Goal: Transaction & Acquisition: Purchase product/service

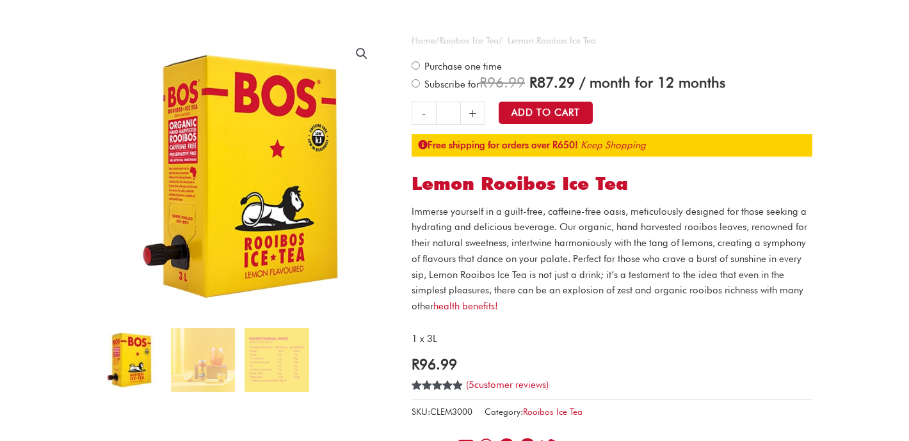
scroll to position [90, 0]
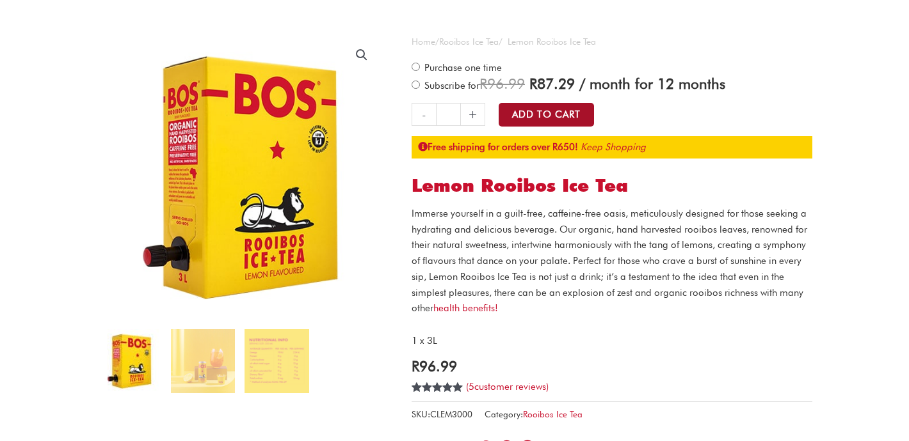
click at [558, 110] on button "Add to Cart" at bounding box center [545, 115] width 95 height 24
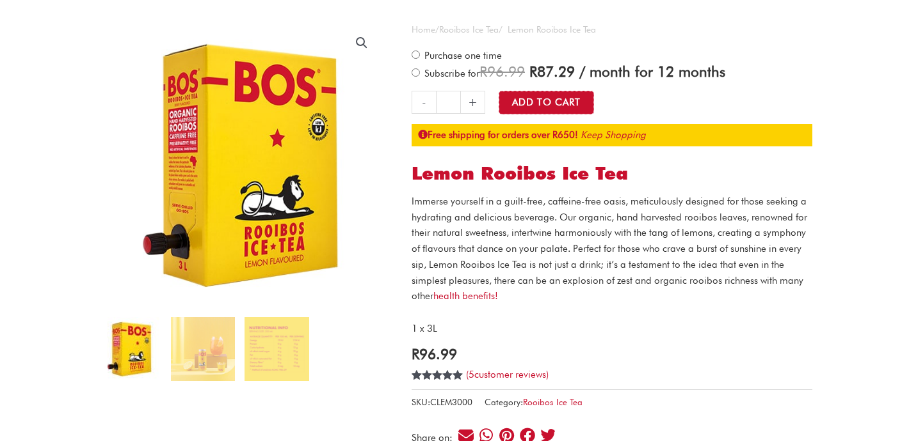
scroll to position [104, 0]
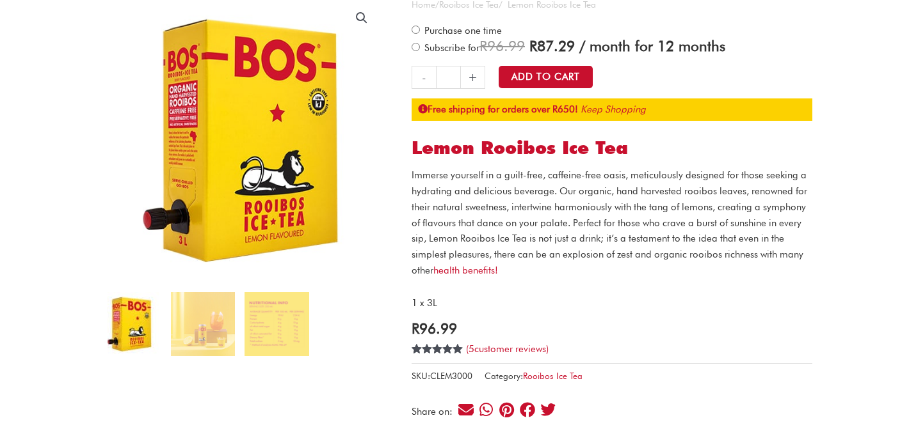
scroll to position [275, 0]
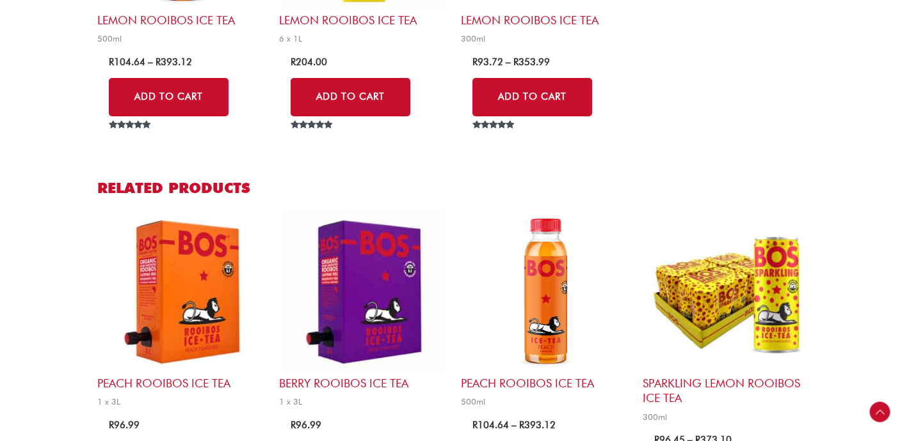
scroll to position [944, 0]
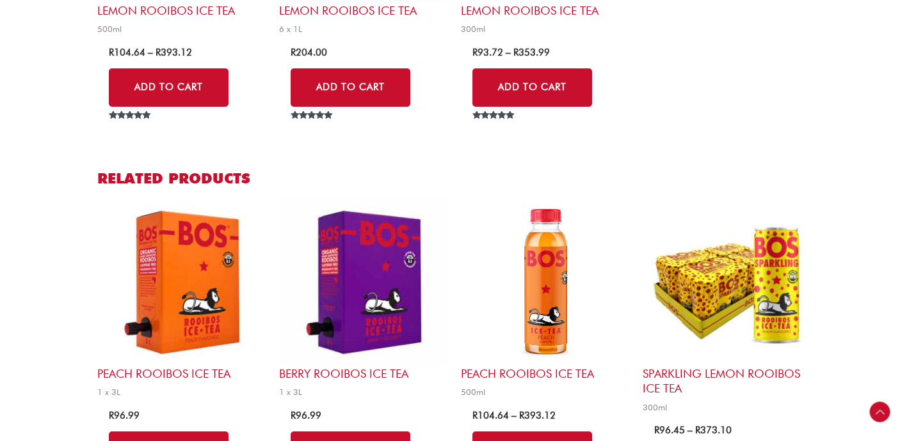
click at [180, 367] on h2 "Peach Rooibos Ice Tea" at bounding box center [181, 374] width 169 height 15
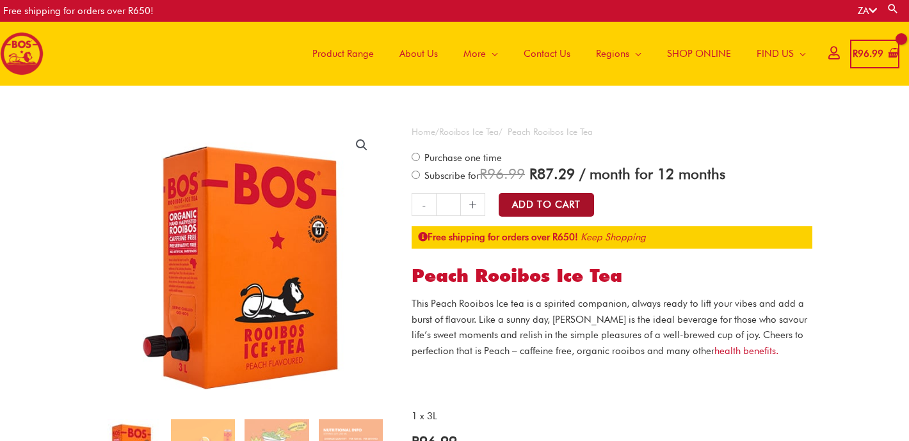
click at [513, 206] on button "Add to Cart" at bounding box center [545, 205] width 95 height 24
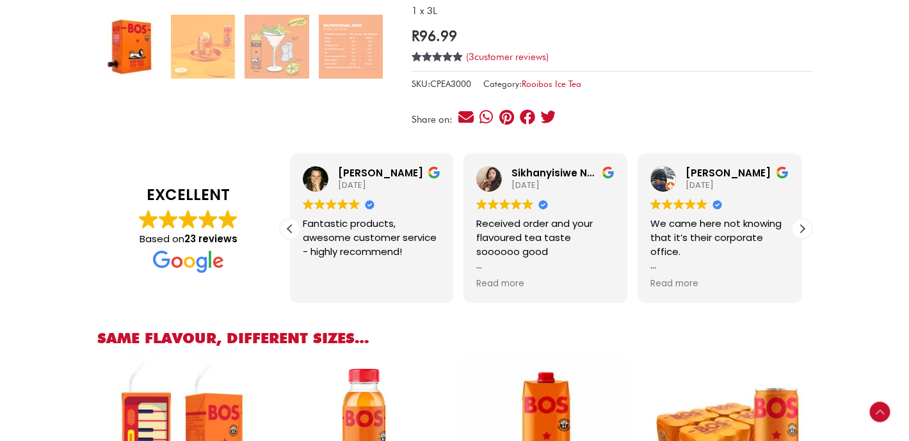
scroll to position [543, 0]
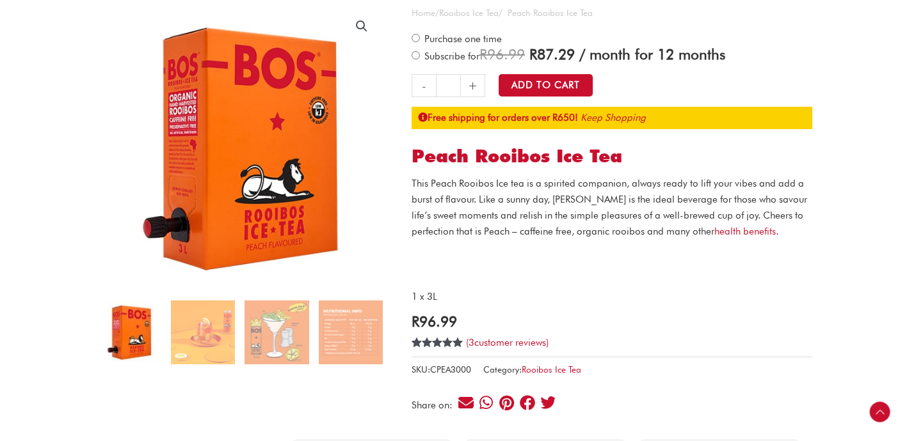
scroll to position [251, 0]
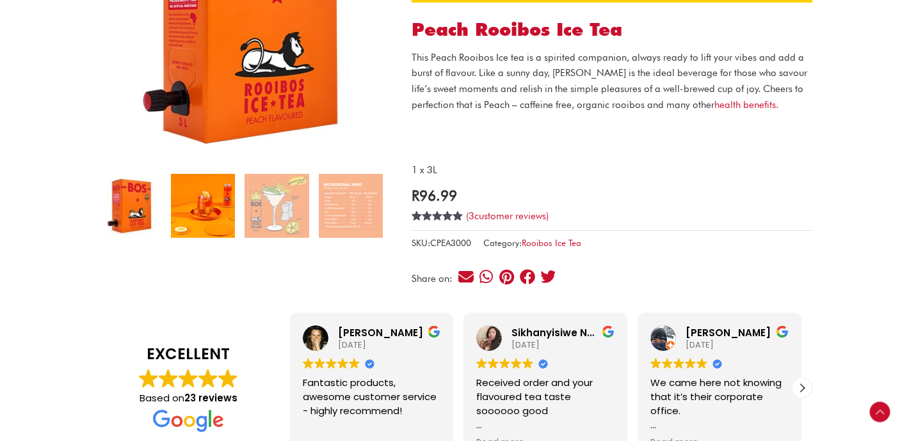
scroll to position [253, 0]
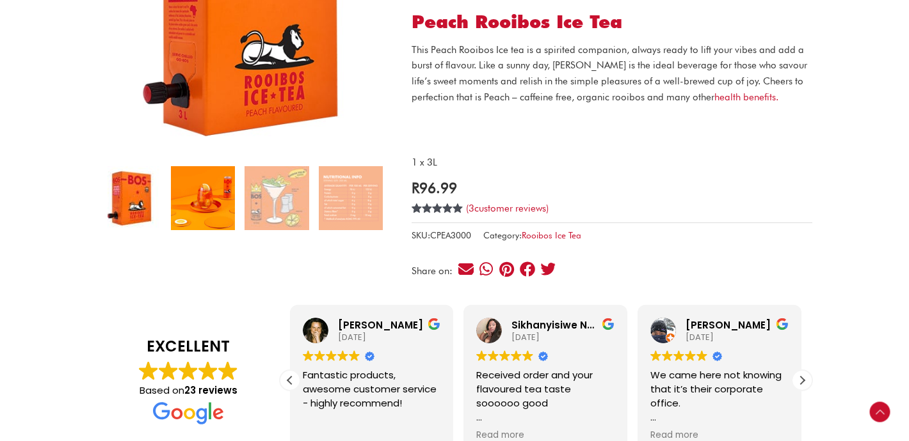
click at [209, 199] on img at bounding box center [203, 198] width 64 height 64
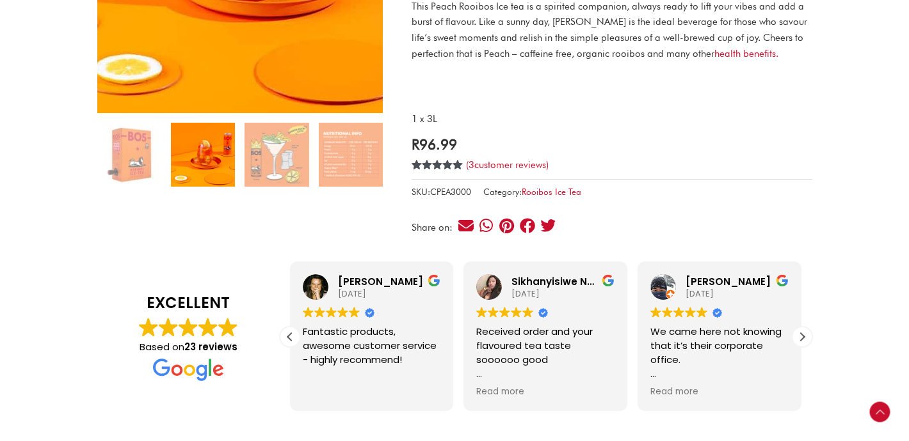
scroll to position [344, 0]
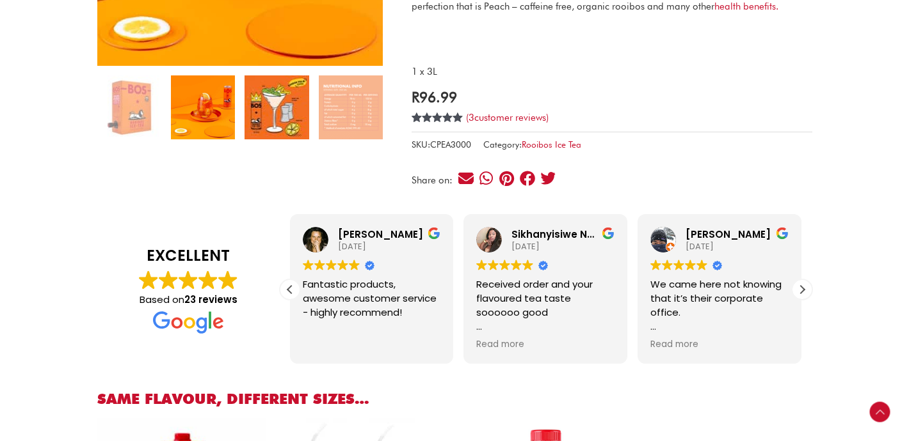
click at [265, 107] on img at bounding box center [276, 108] width 64 height 64
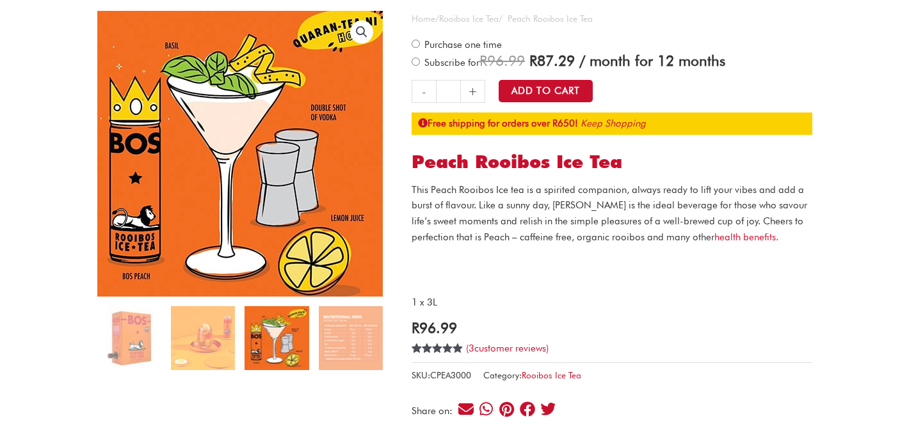
scroll to position [114, 0]
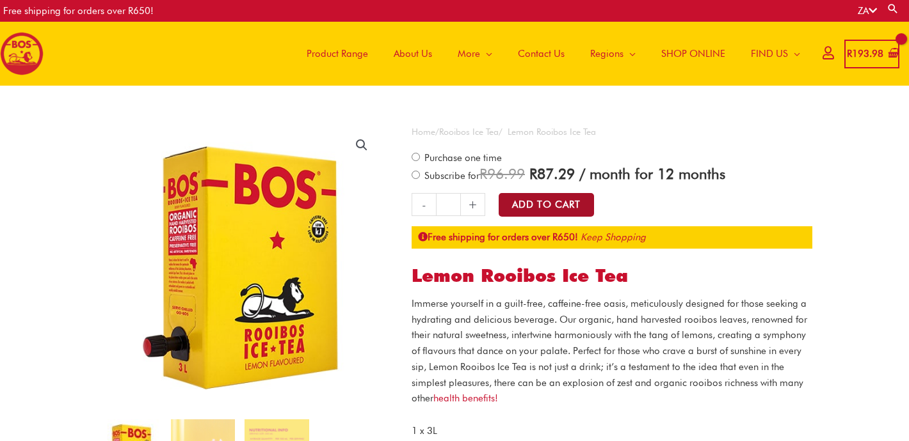
click at [575, 202] on button "Add to Cart" at bounding box center [545, 205] width 95 height 24
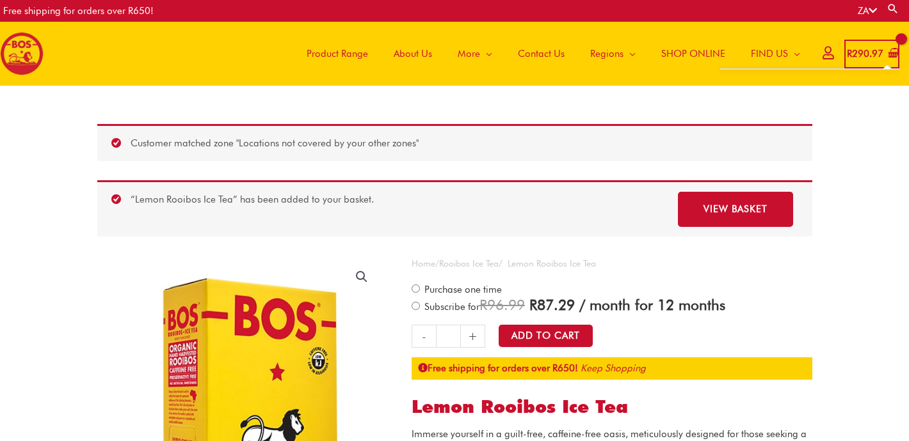
click at [867, 57] on bdi "R 290.97" at bounding box center [864, 54] width 36 height 12
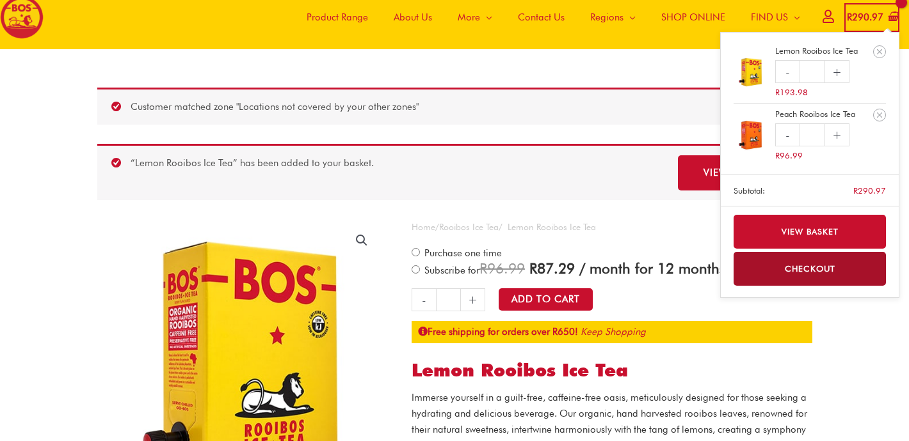
scroll to position [37, 0]
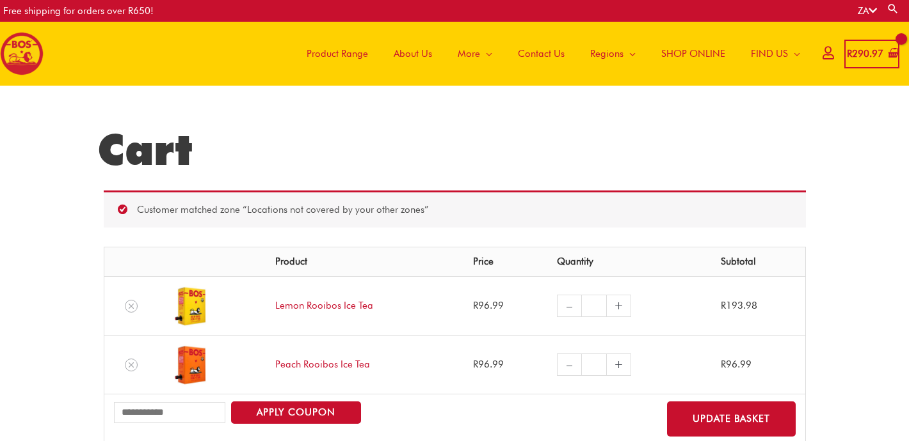
click at [196, 301] on img at bounding box center [190, 306] width 45 height 45
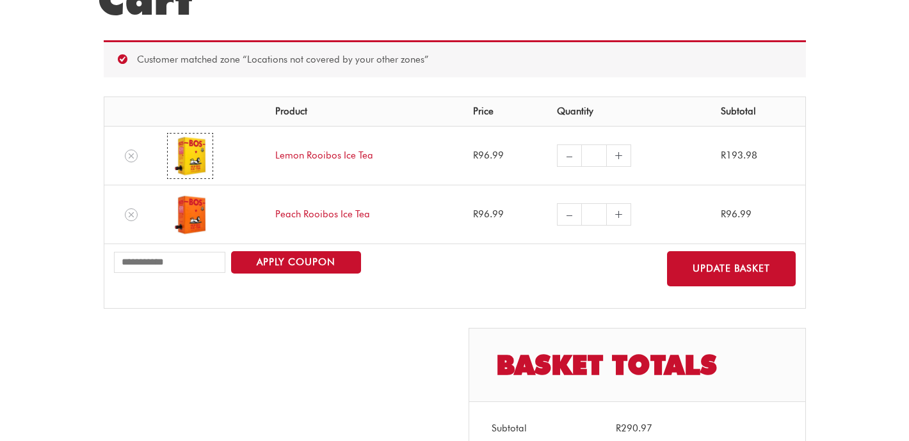
scroll to position [155, 0]
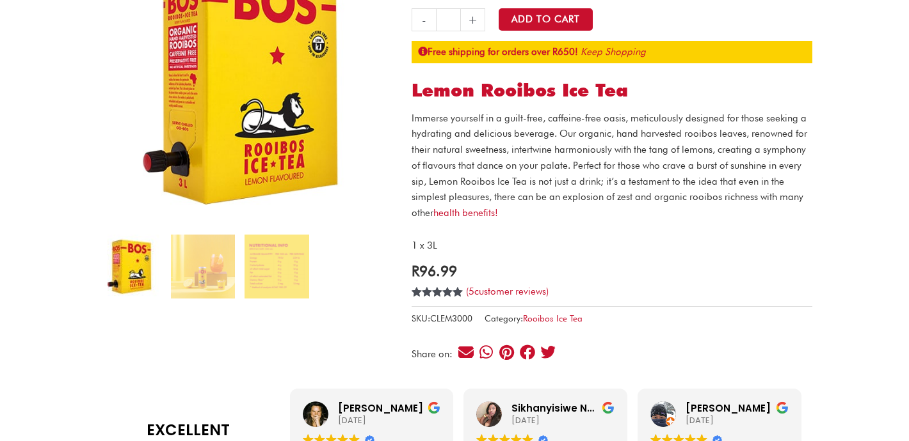
scroll to position [250, 0]
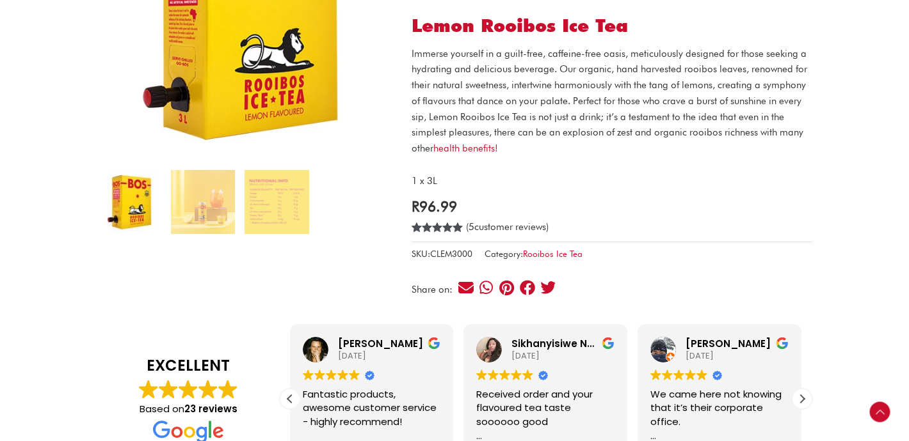
click at [491, 228] on link "( 5 customer reviews)" at bounding box center [507, 227] width 83 height 12
click at [493, 228] on link "( 5 customer reviews)" at bounding box center [507, 227] width 83 height 12
click at [534, 223] on link "( 5 customer reviews)" at bounding box center [507, 227] width 83 height 12
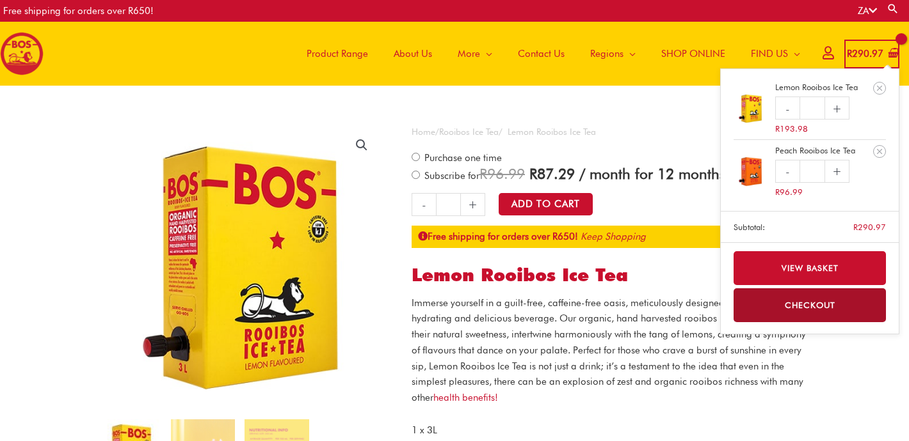
click at [883, 47] on span "R 290.97" at bounding box center [864, 54] width 39 height 26
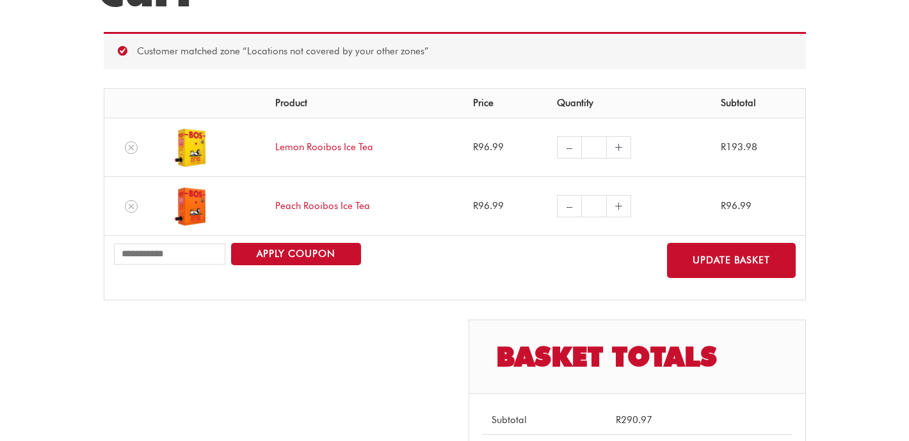
scroll to position [180, 0]
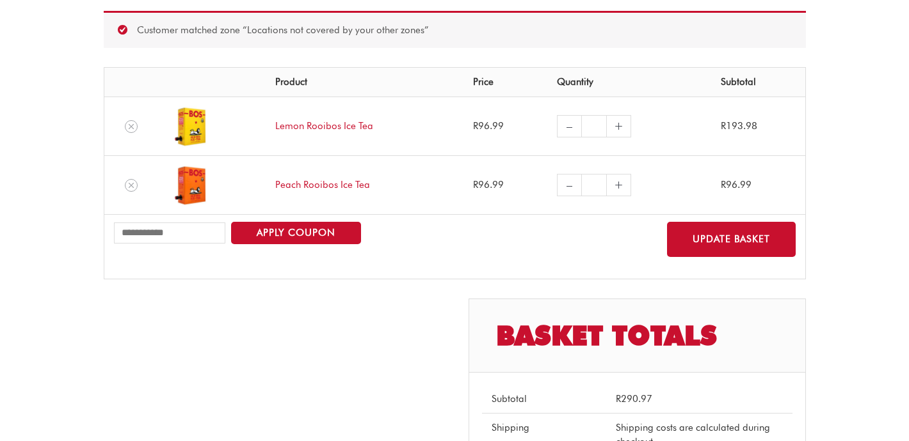
click at [571, 129] on link "–" at bounding box center [569, 126] width 24 height 22
click at [566, 130] on link "–" at bounding box center [569, 126] width 24 height 22
click at [564, 126] on link "–" at bounding box center [569, 126] width 24 height 22
click at [591, 129] on input "*" at bounding box center [593, 126] width 25 height 22
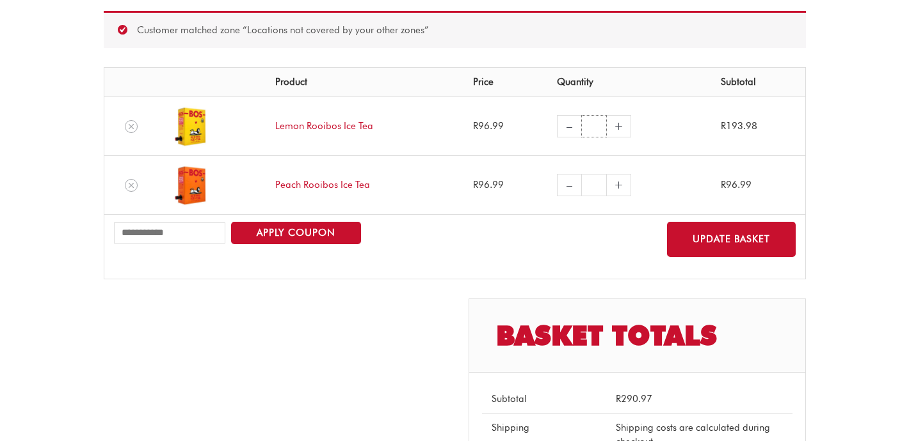
type input "*"
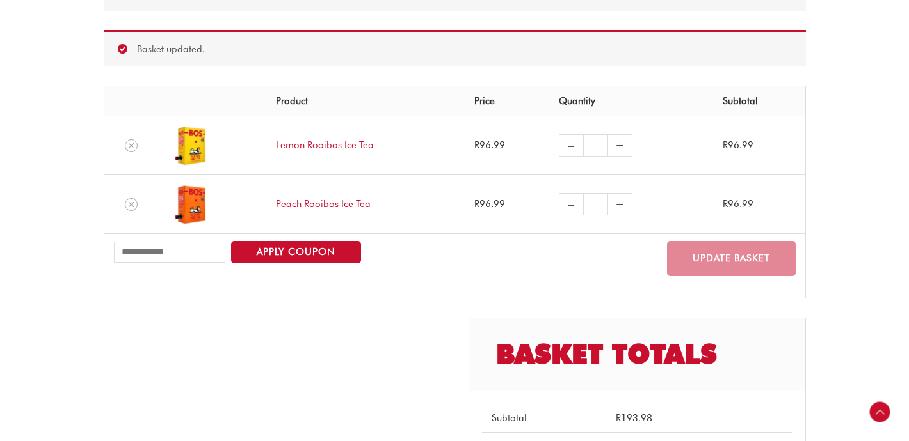
scroll to position [0, 0]
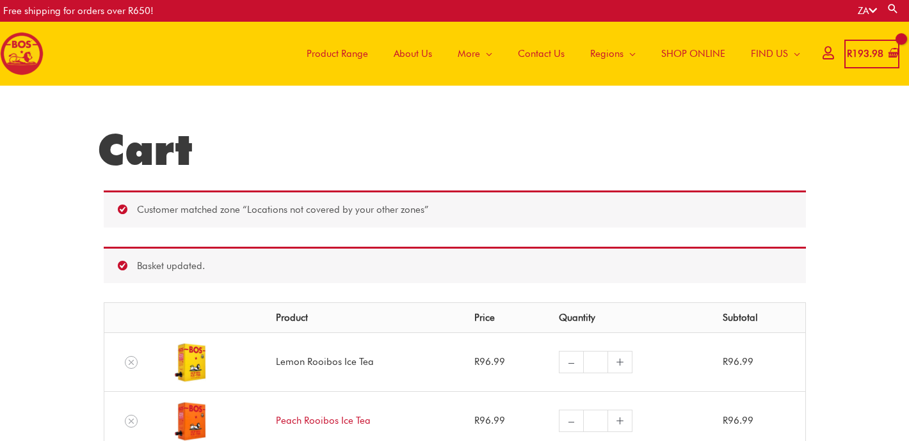
click at [294, 362] on link "Lemon Rooibos Ice Tea" at bounding box center [325, 362] width 98 height 12
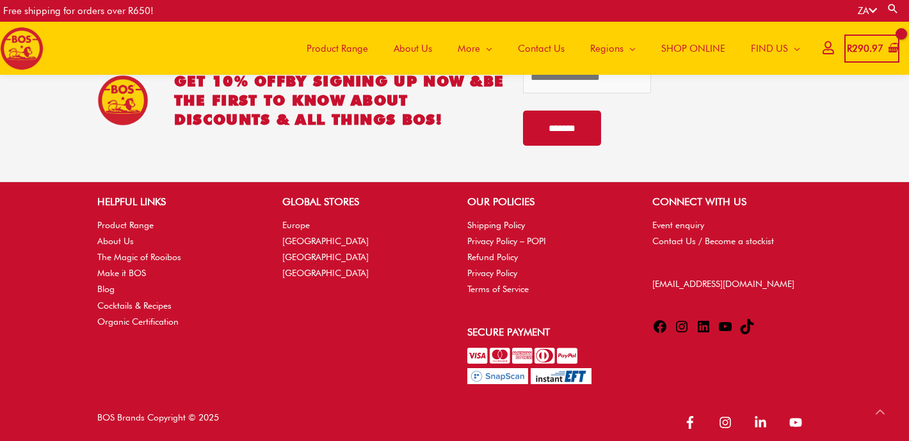
scroll to position [2795, 0]
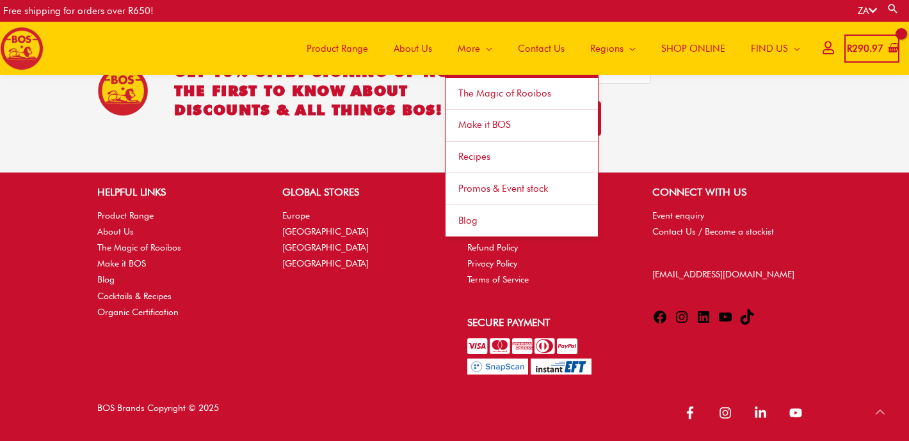
click at [481, 123] on span "Make it BOS" at bounding box center [484, 125] width 52 height 12
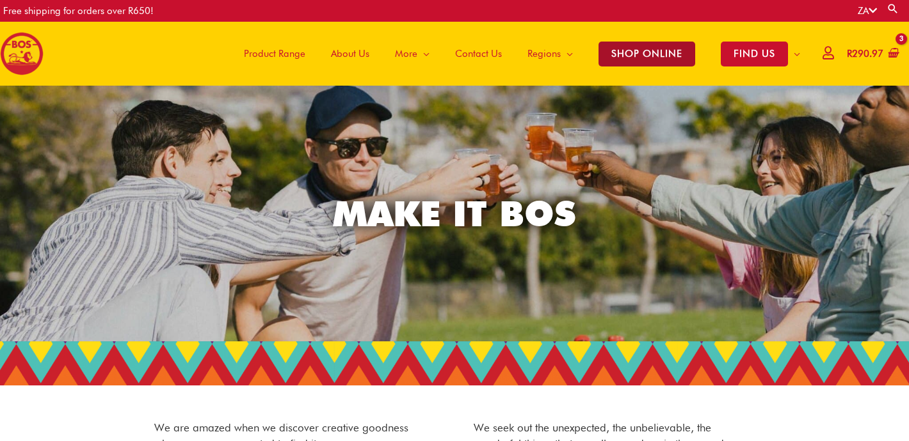
click at [632, 54] on span "SHOP ONLINE" at bounding box center [646, 54] width 97 height 25
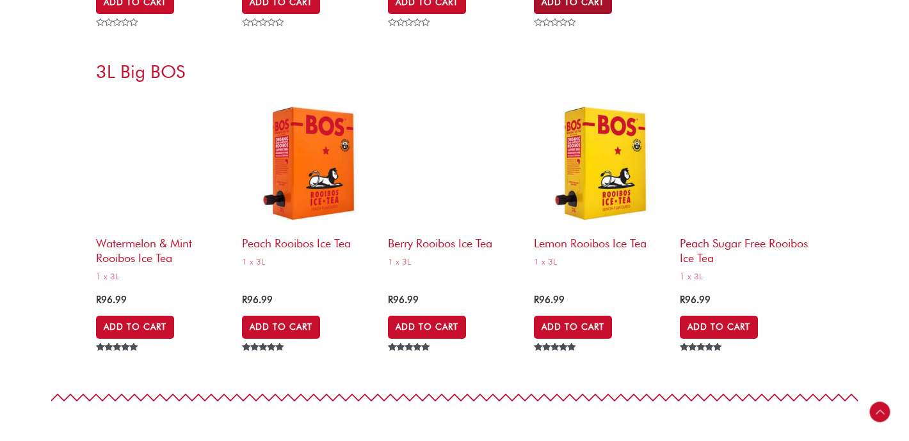
scroll to position [5313, 0]
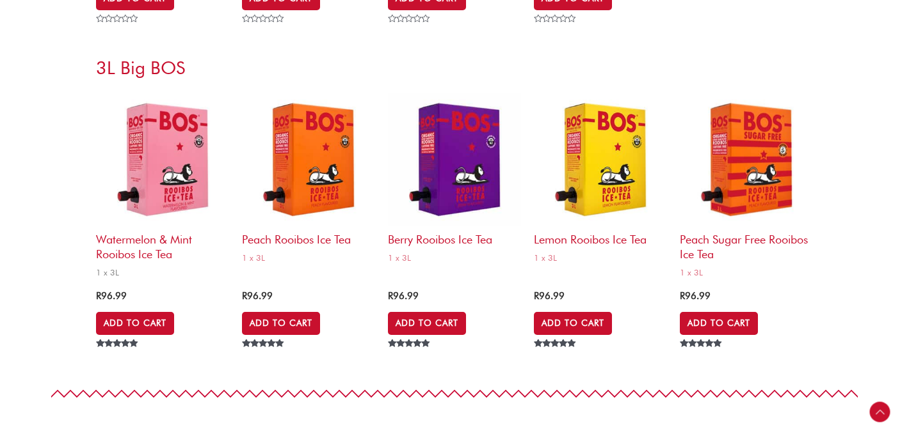
click at [169, 141] on img at bounding box center [162, 159] width 133 height 133
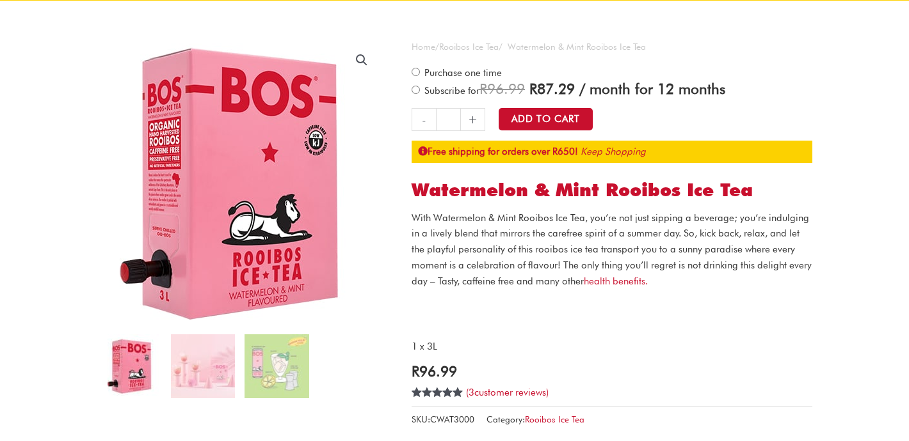
scroll to position [88, 0]
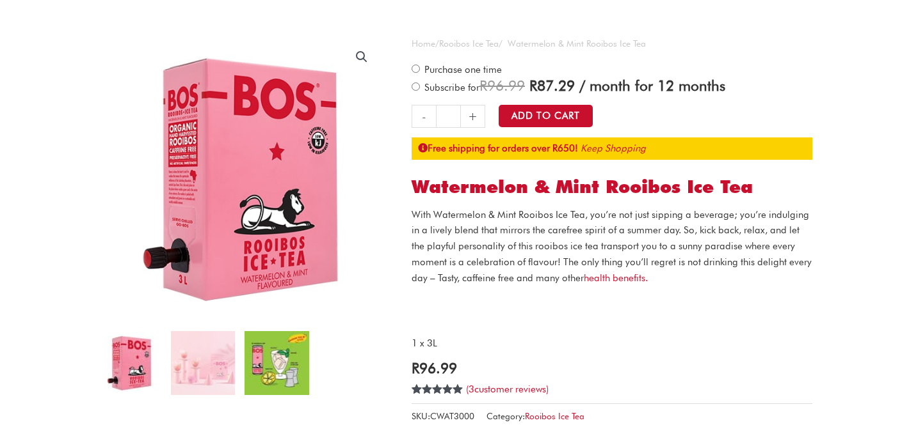
click at [274, 349] on img at bounding box center [276, 363] width 64 height 64
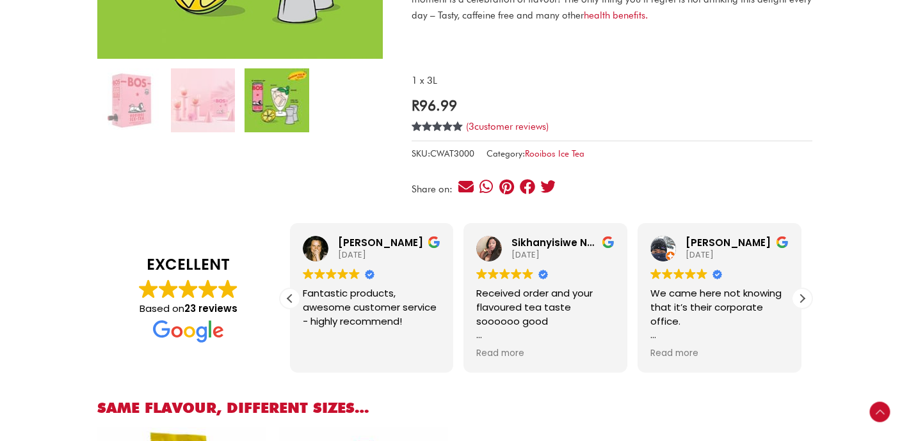
scroll to position [0, 0]
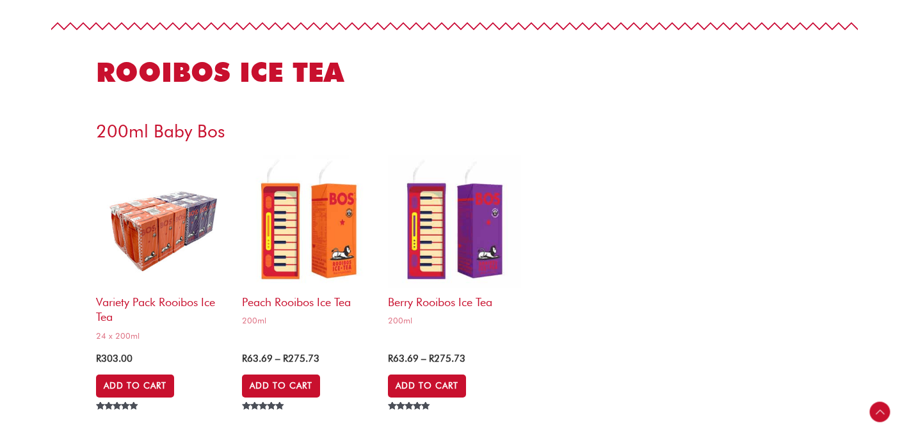
scroll to position [2739, 0]
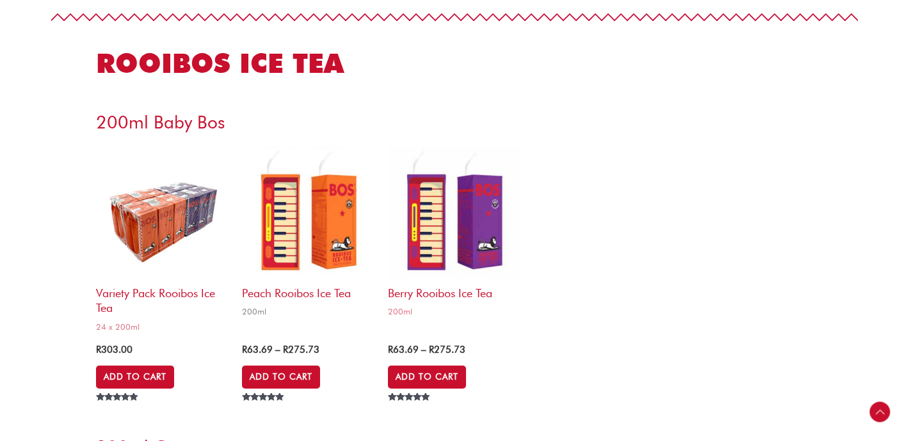
click at [329, 232] on img at bounding box center [308, 213] width 133 height 133
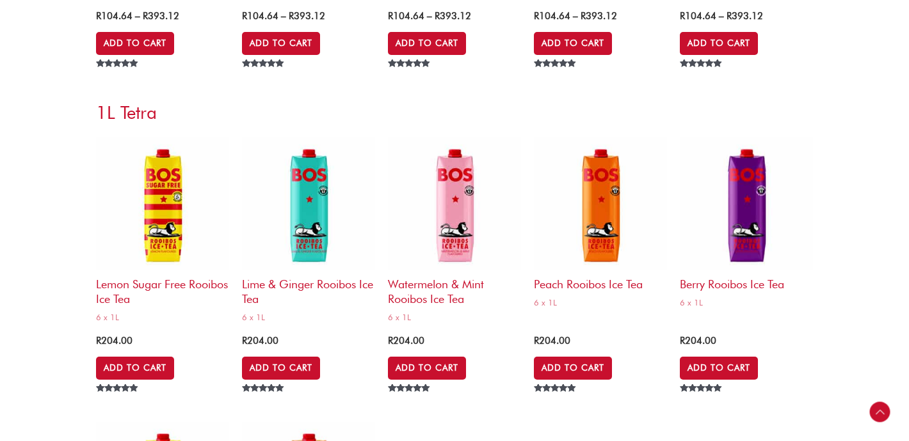
scroll to position [4472, 0]
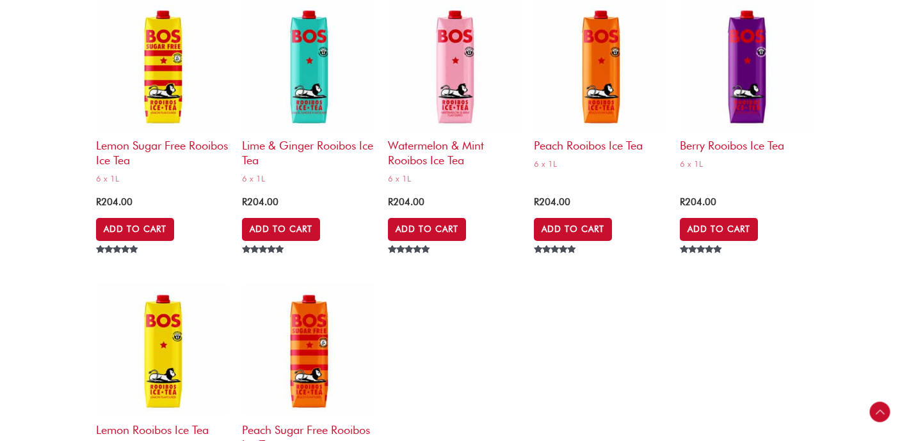
click at [168, 335] on img at bounding box center [162, 349] width 133 height 133
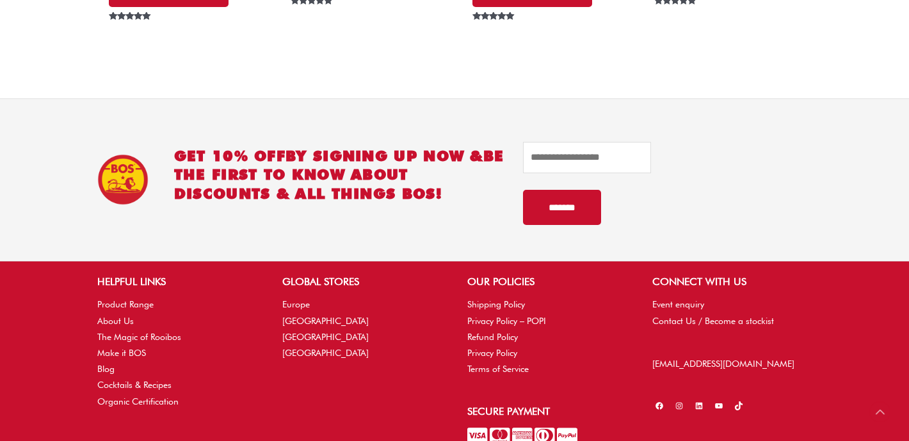
scroll to position [1449, 0]
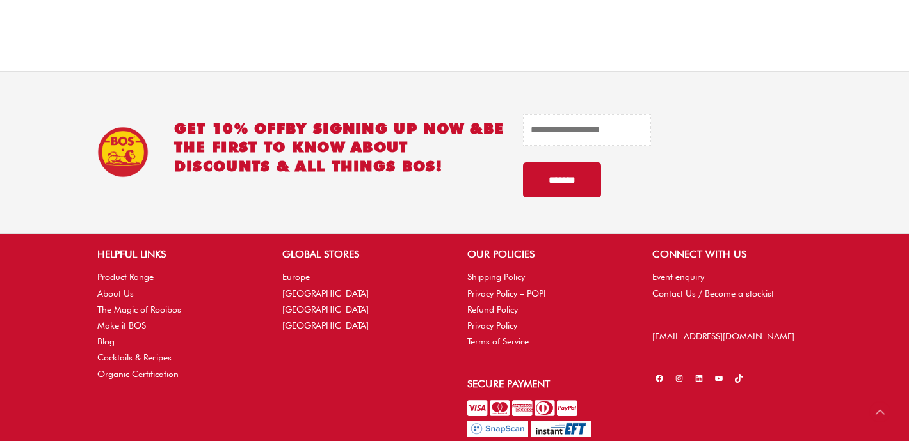
click at [634, 133] on input "email" at bounding box center [587, 130] width 128 height 31
type input "**********"
click at [566, 181] on input "*******" at bounding box center [562, 180] width 78 height 35
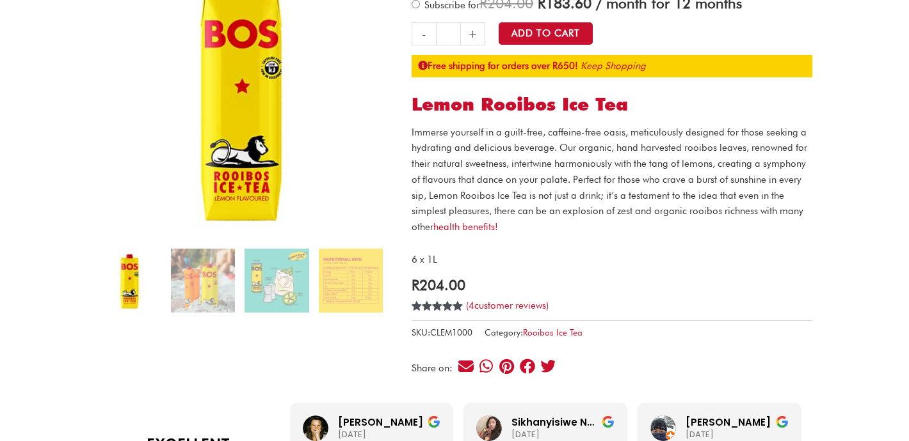
scroll to position [201, 0]
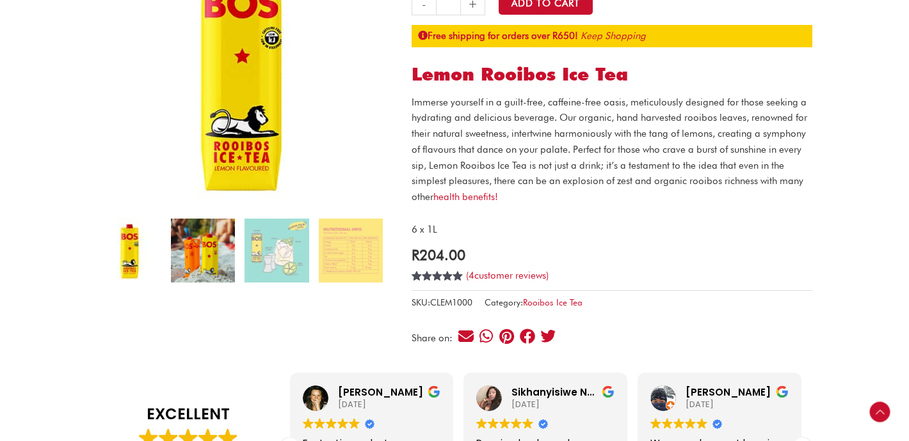
click at [204, 258] on img at bounding box center [203, 251] width 64 height 64
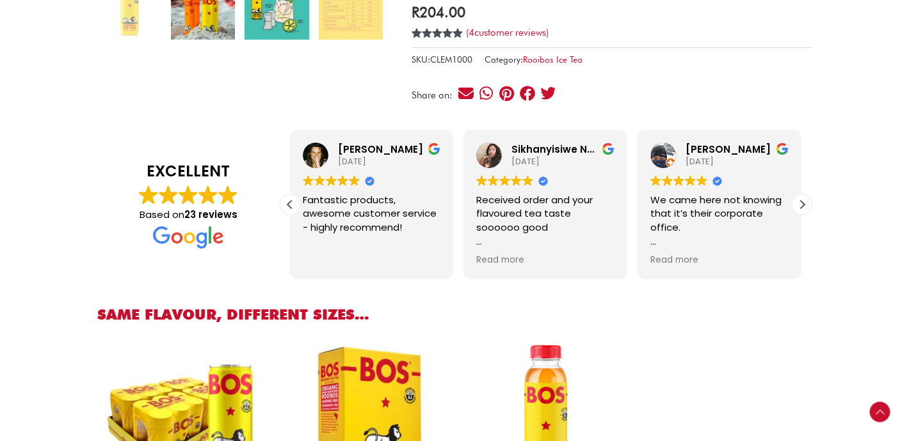
scroll to position [465, 0]
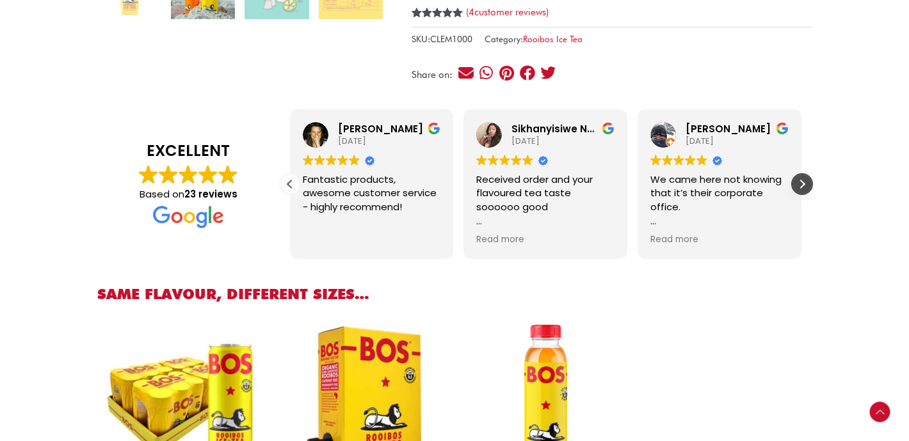
click at [801, 185] on div "Next review" at bounding box center [801, 184] width 19 height 19
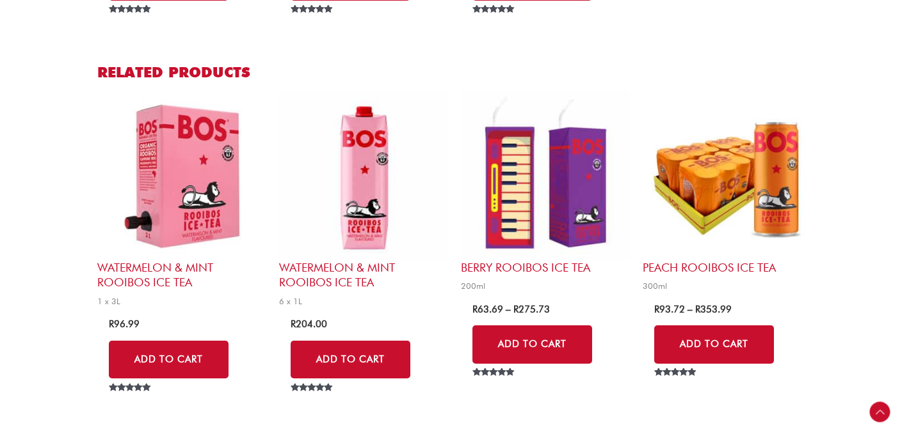
scroll to position [1057, 0]
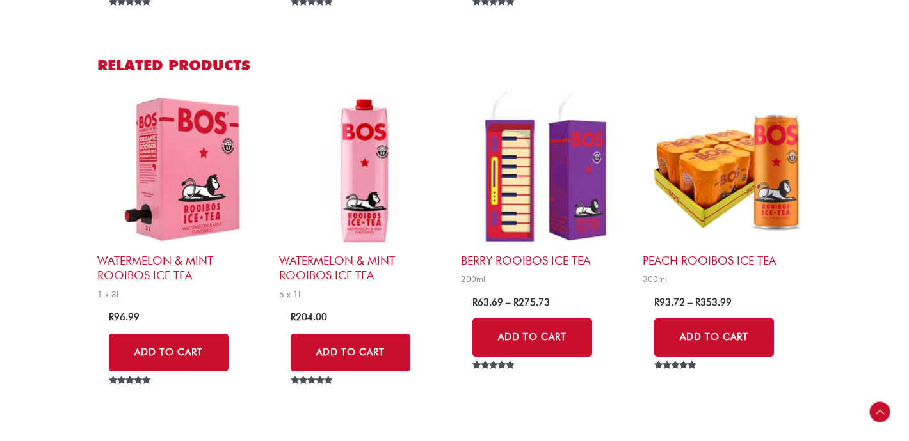
click at [528, 170] on img at bounding box center [545, 168] width 169 height 169
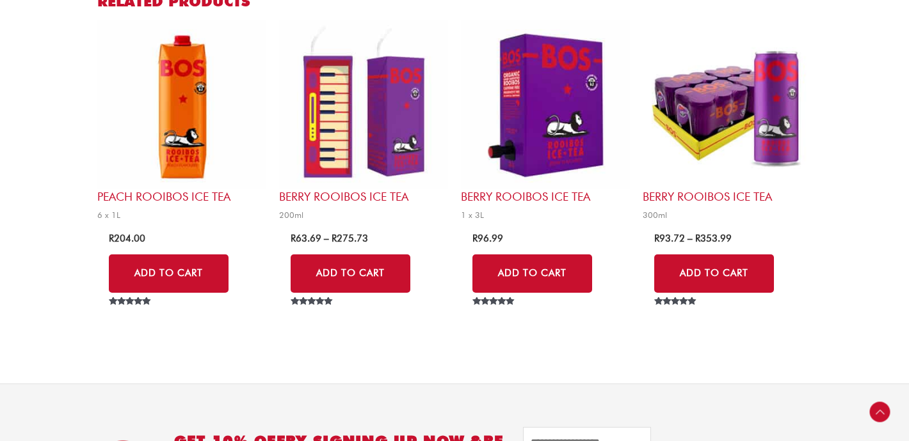
scroll to position [1119, 0]
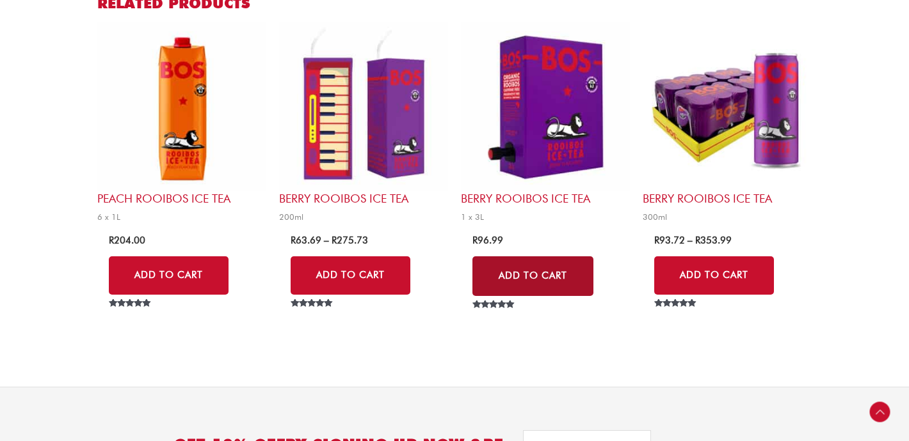
click at [549, 271] on link "Add to Cart" at bounding box center [532, 277] width 121 height 40
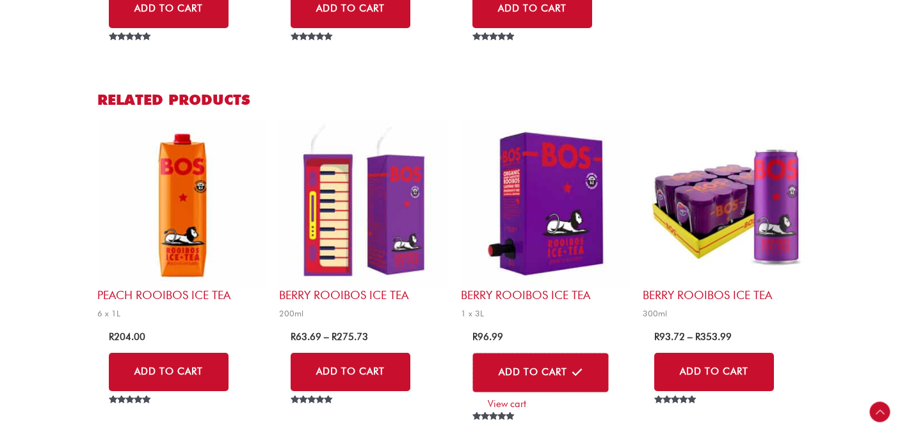
scroll to position [1060, 0]
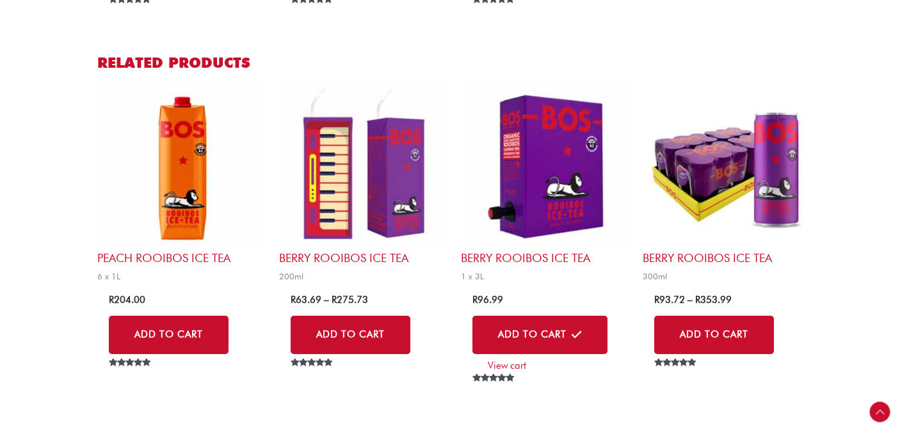
click at [591, 192] on img at bounding box center [545, 166] width 169 height 169
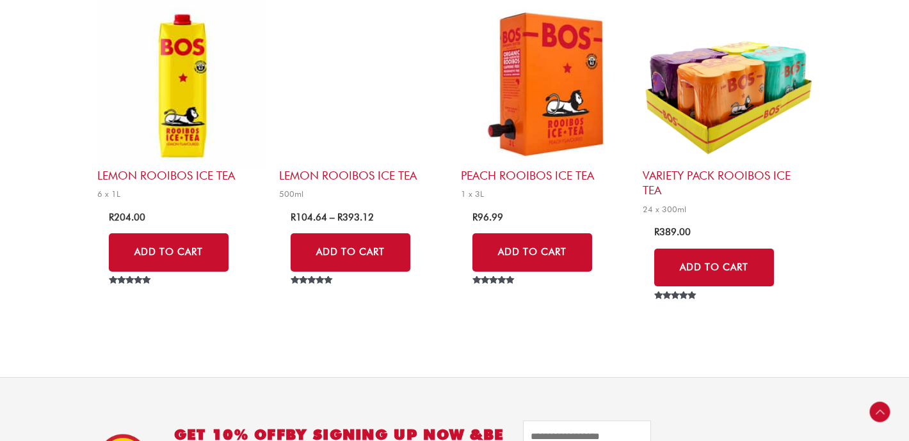
scroll to position [1254, 0]
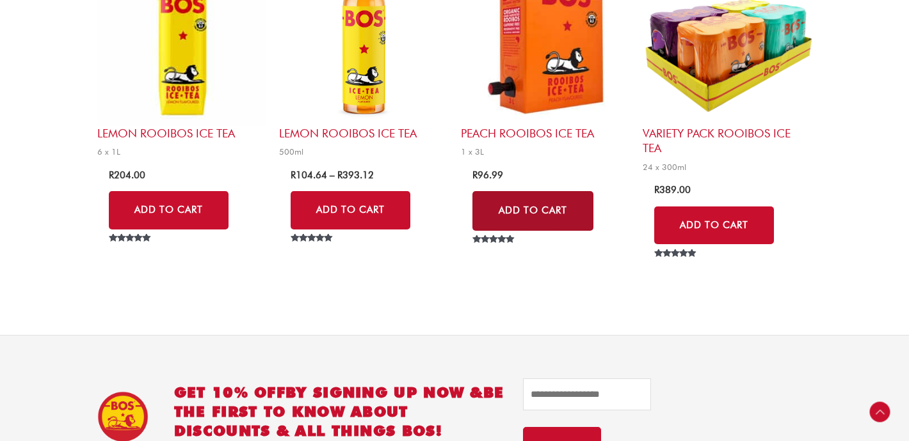
click at [578, 209] on link "Add to Cart" at bounding box center [532, 211] width 121 height 40
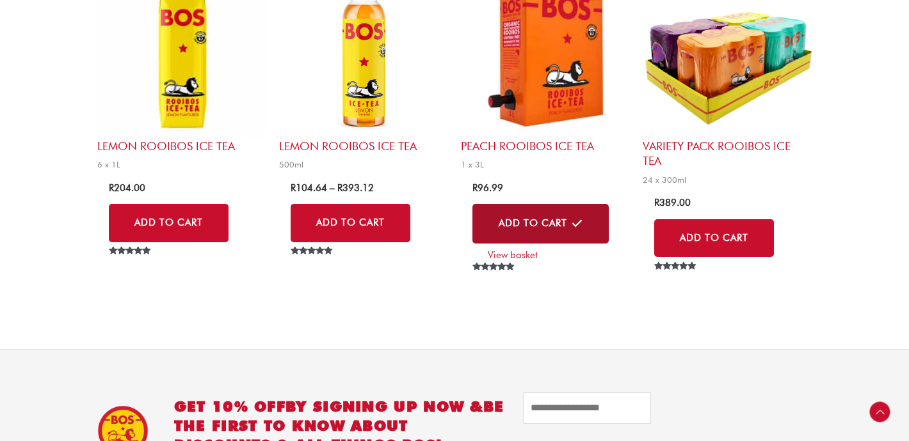
scroll to position [1237, 0]
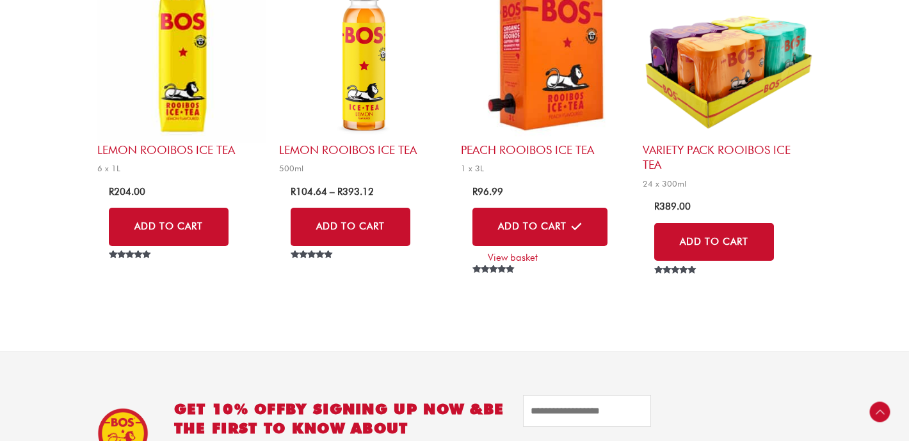
click at [588, 93] on img at bounding box center [545, 58] width 169 height 169
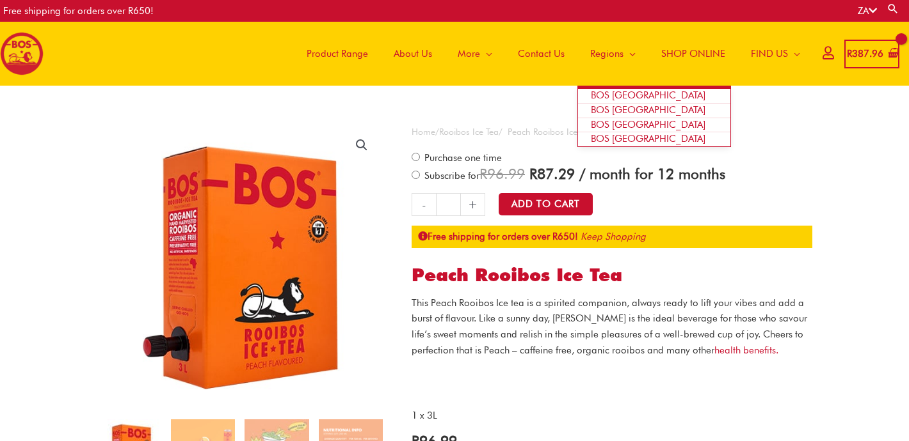
click at [626, 90] on span "BOS [GEOGRAPHIC_DATA]" at bounding box center [648, 96] width 115 height 12
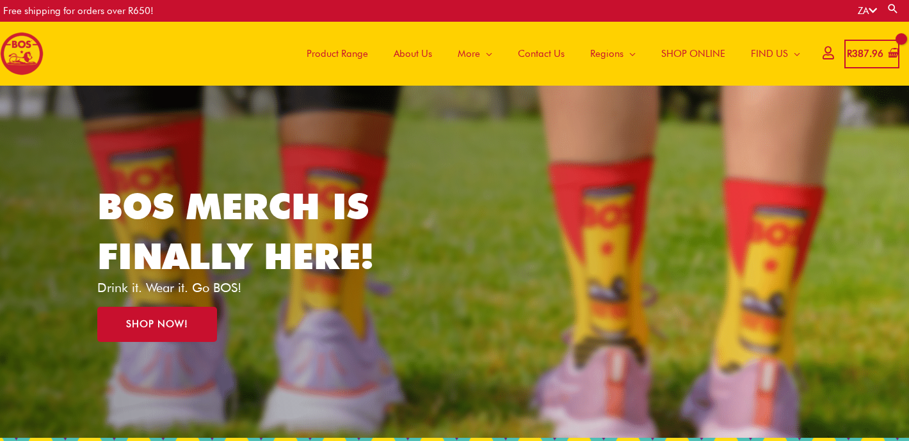
click at [685, 55] on span "SHOP ONLINE" at bounding box center [693, 54] width 64 height 38
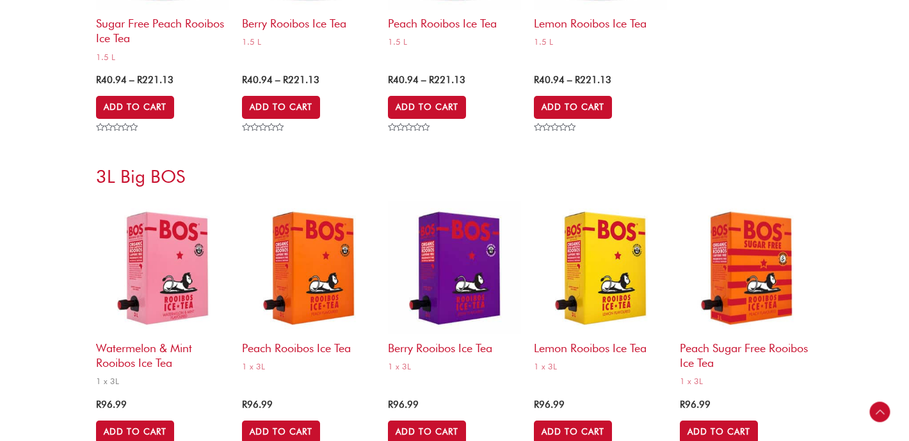
scroll to position [5260, 0]
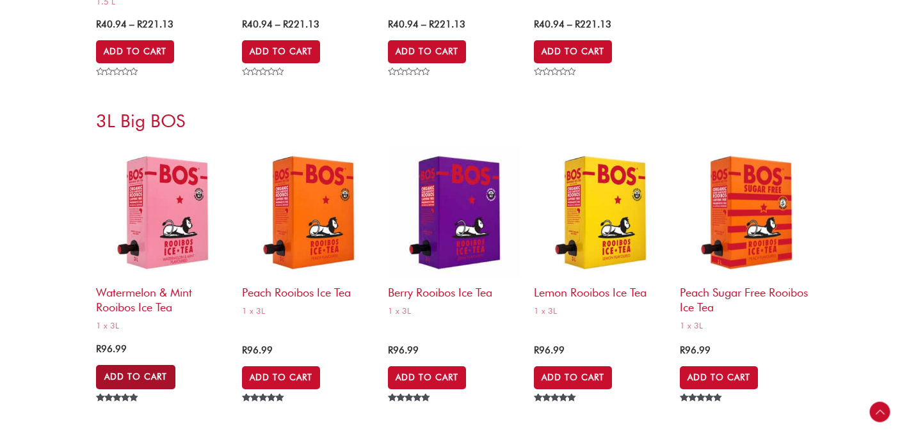
click at [148, 377] on link "Add to Cart" at bounding box center [135, 377] width 79 height 24
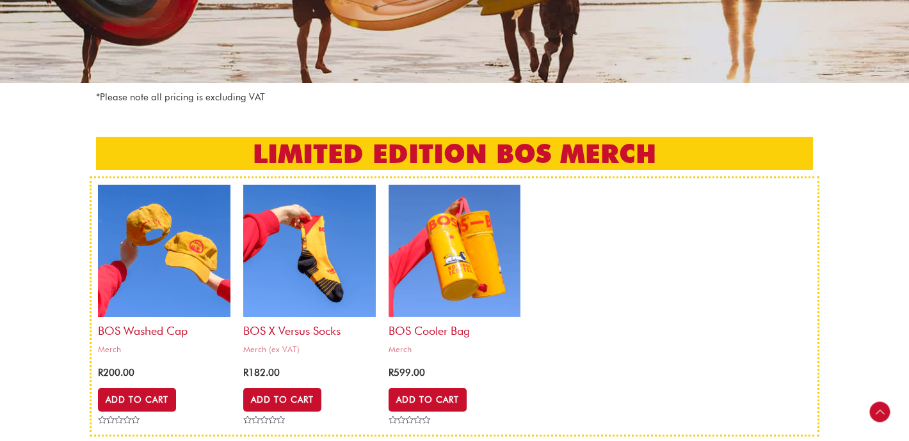
scroll to position [0, 0]
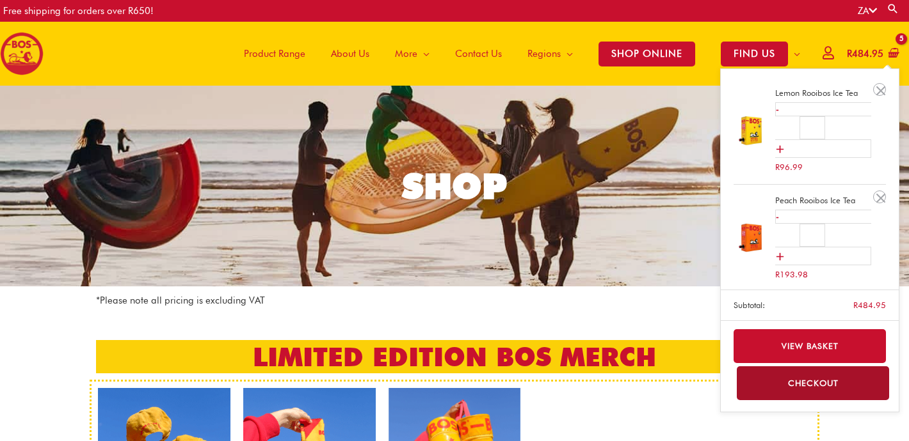
click at [863, 52] on bdi "R 484.95" at bounding box center [864, 54] width 36 height 12
click at [892, 50] on icon "View Shopping Cart, 5 items" at bounding box center [892, 54] width 11 height 12
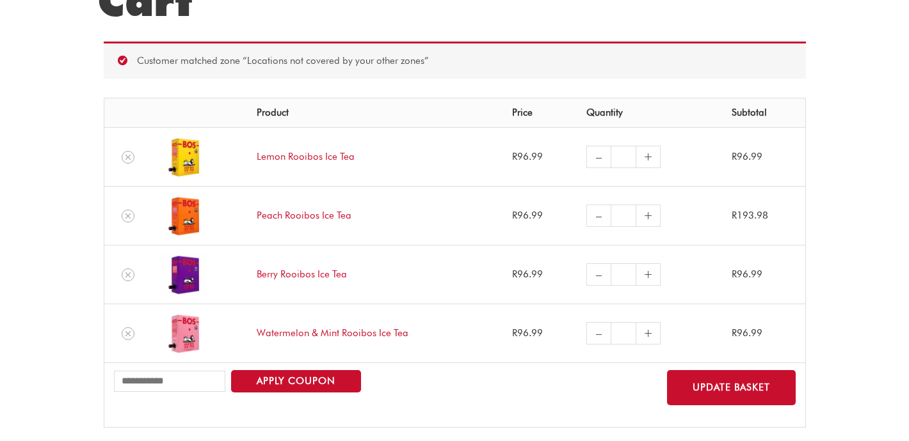
scroll to position [164, 0]
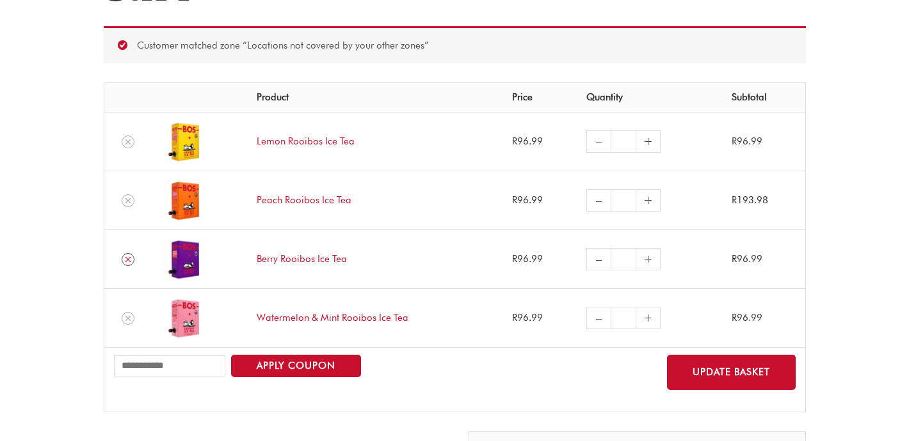
click at [126, 260] on icon "Remove Berry Rooibos Ice Tea from cart" at bounding box center [127, 259] width 9 height 9
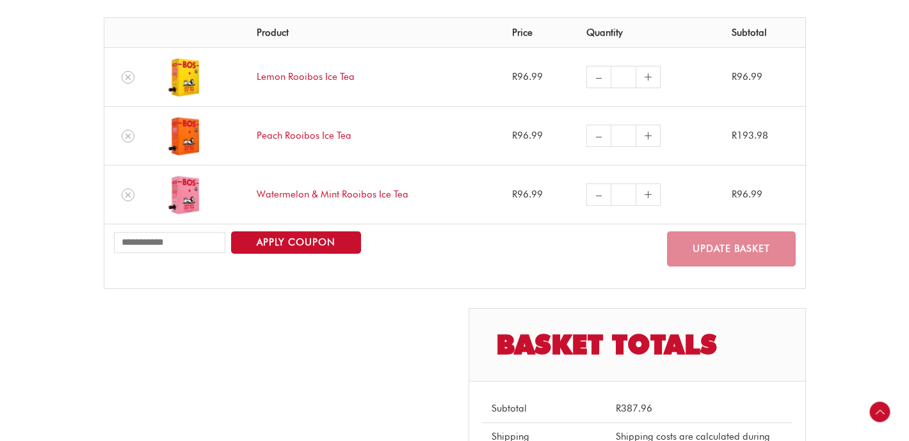
scroll to position [236, 0]
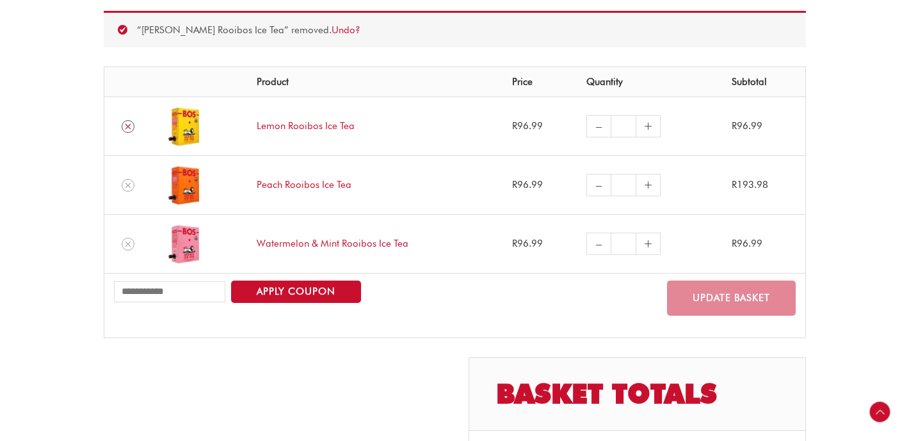
click at [125, 126] on icon "Remove Lemon Rooibos Ice Tea from cart" at bounding box center [127, 126] width 9 height 9
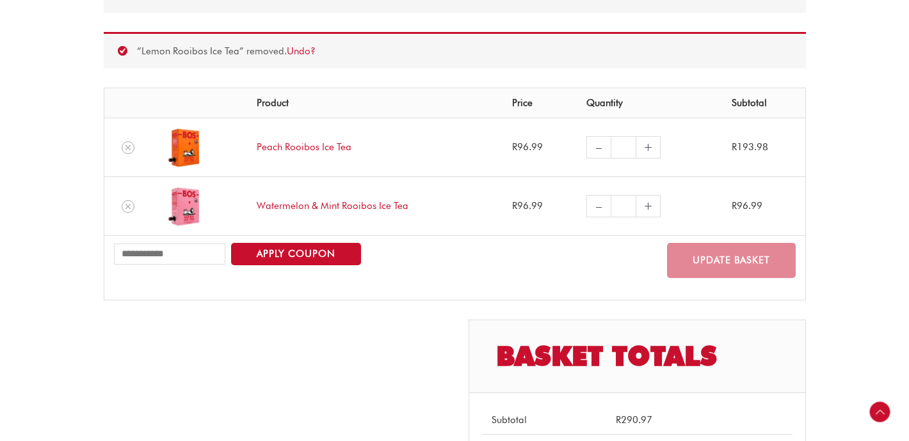
scroll to position [219, 0]
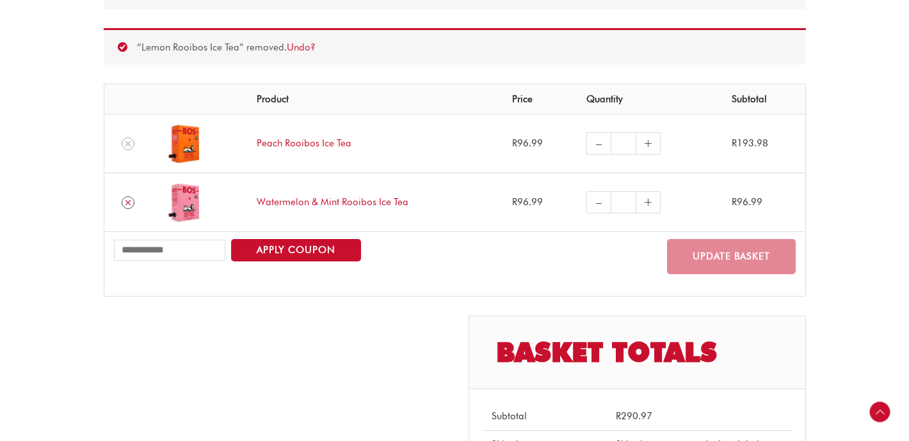
click at [128, 206] on icon "Remove Watermelon & Mint Rooibos Ice Tea from cart" at bounding box center [127, 202] width 9 height 9
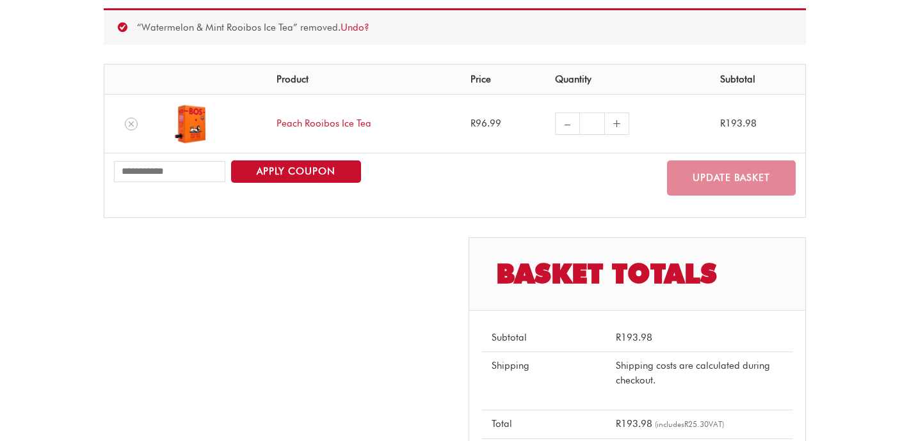
scroll to position [38, 0]
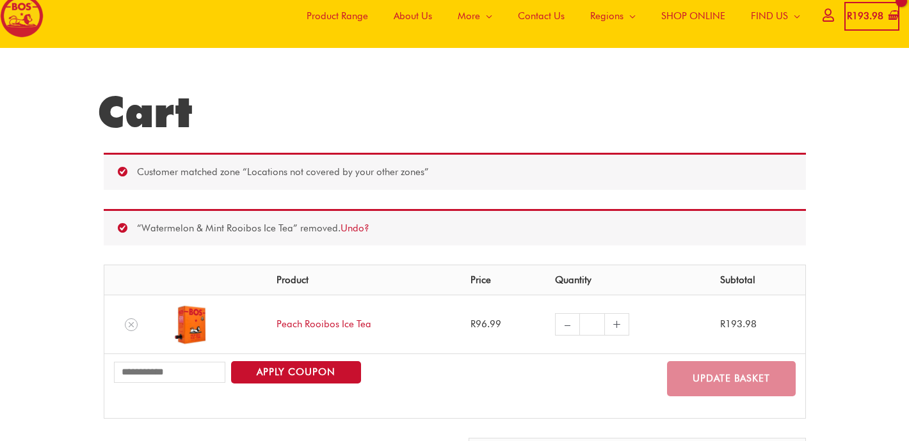
click at [181, 325] on img at bounding box center [190, 325] width 45 height 45
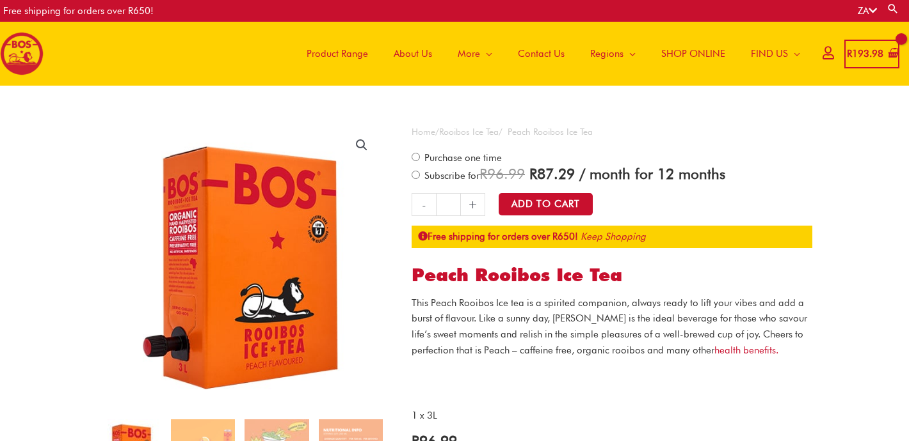
click at [474, 130] on link "Rooibos Ice Tea" at bounding box center [469, 132] width 60 height 10
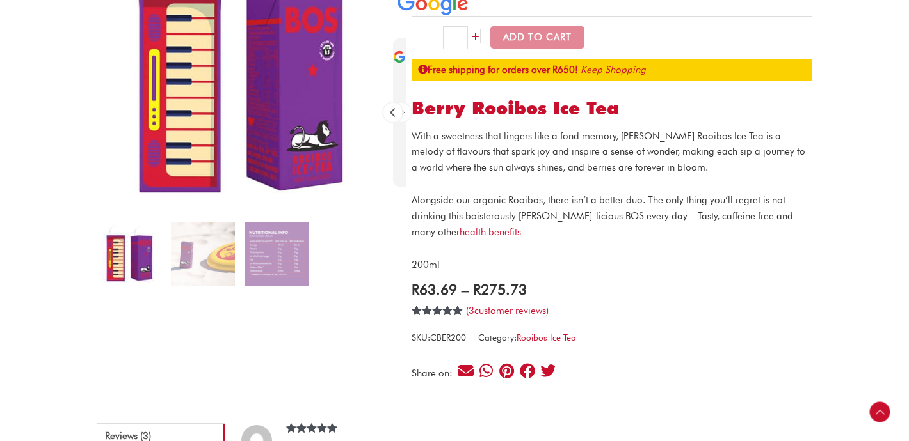
scroll to position [199, 0]
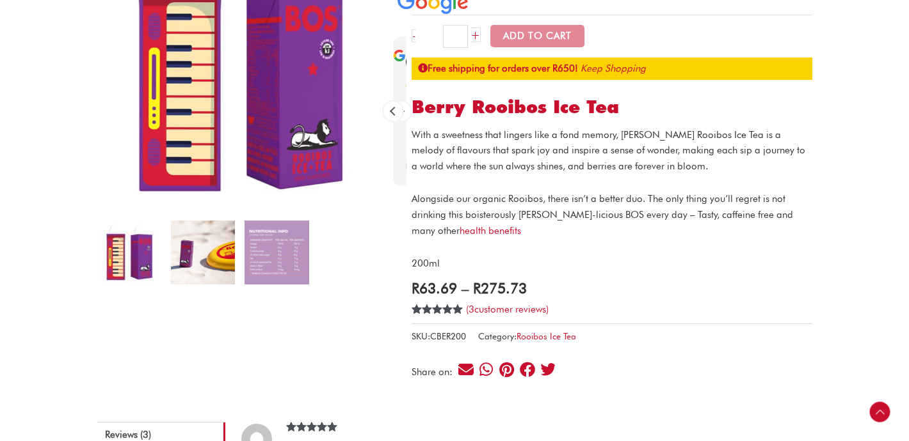
click at [198, 260] on img at bounding box center [203, 253] width 64 height 64
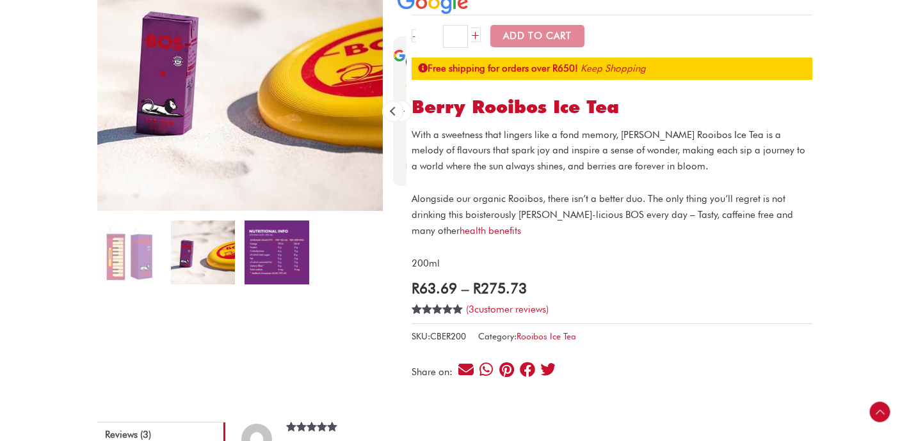
click at [259, 257] on img at bounding box center [276, 253] width 64 height 64
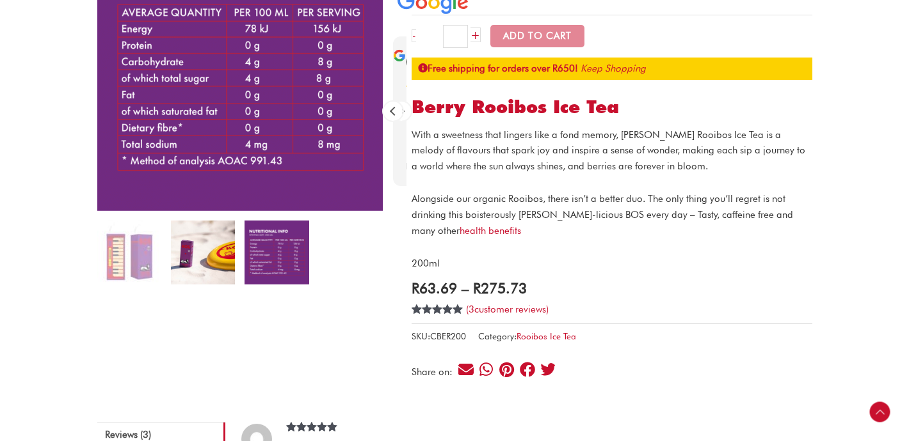
click at [224, 249] on img at bounding box center [203, 253] width 64 height 64
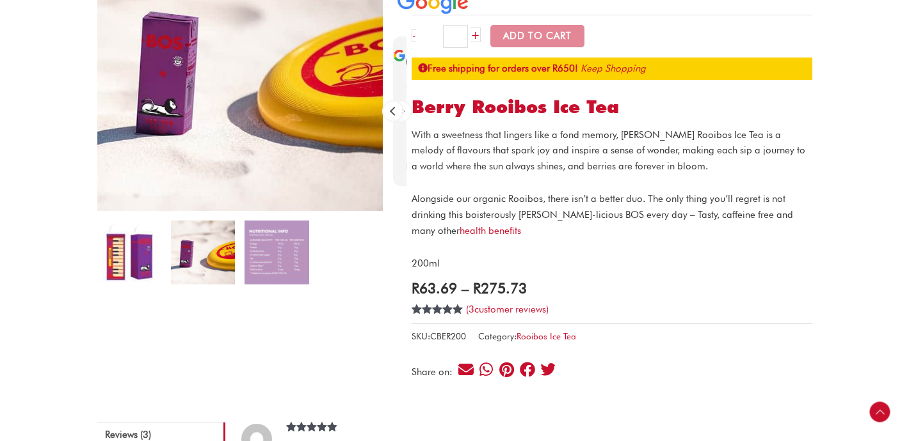
click at [116, 255] on img at bounding box center [129, 253] width 64 height 64
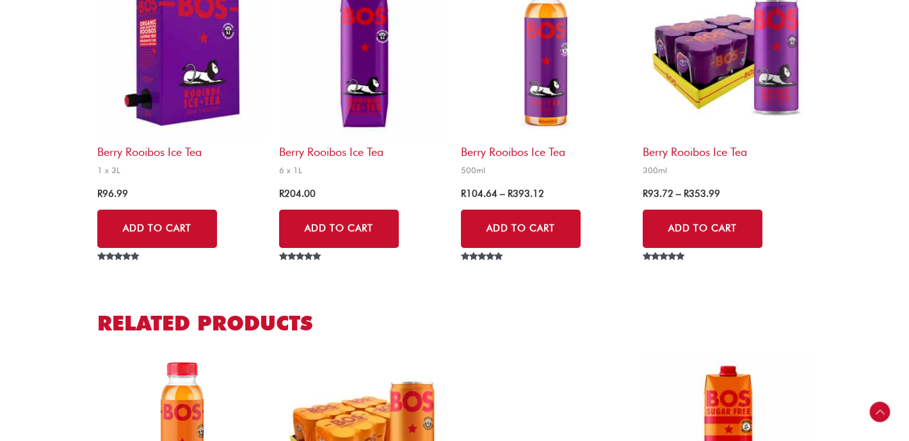
scroll to position [1138, 0]
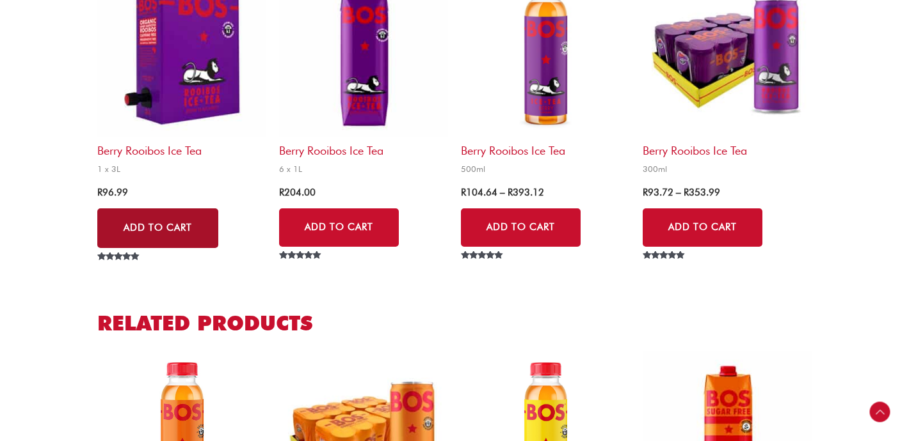
click at [193, 232] on link "Add to Cart" at bounding box center [157, 229] width 121 height 40
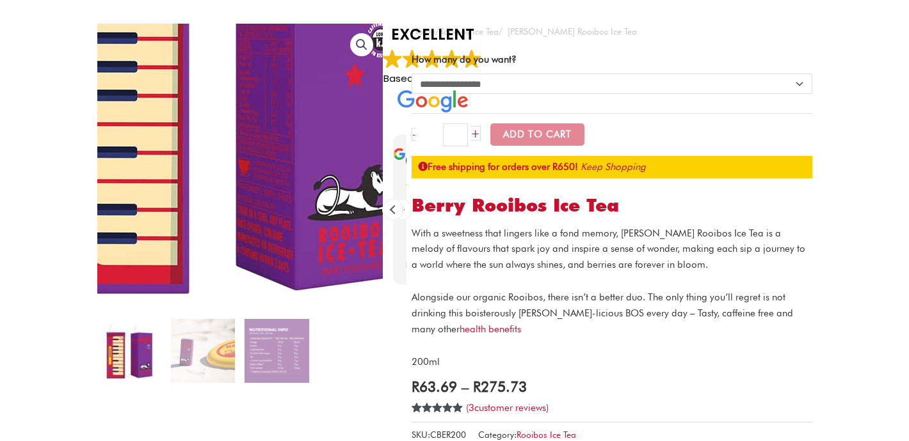
scroll to position [0, 0]
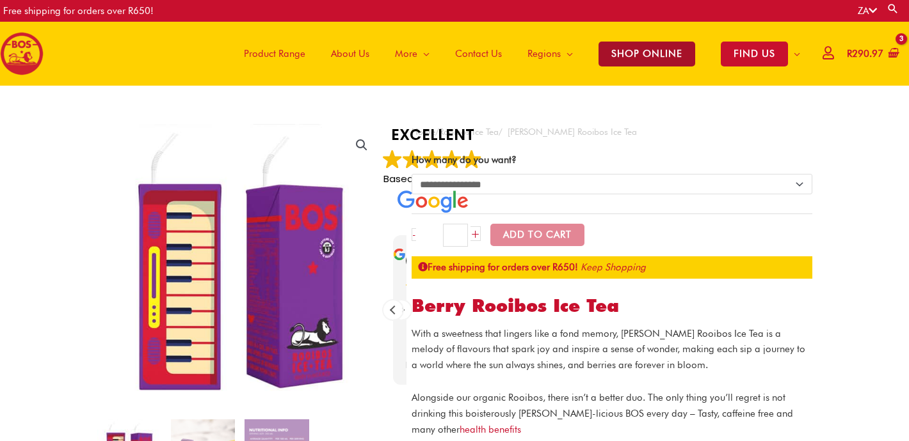
click at [658, 58] on span "SHOP ONLINE" at bounding box center [646, 54] width 97 height 25
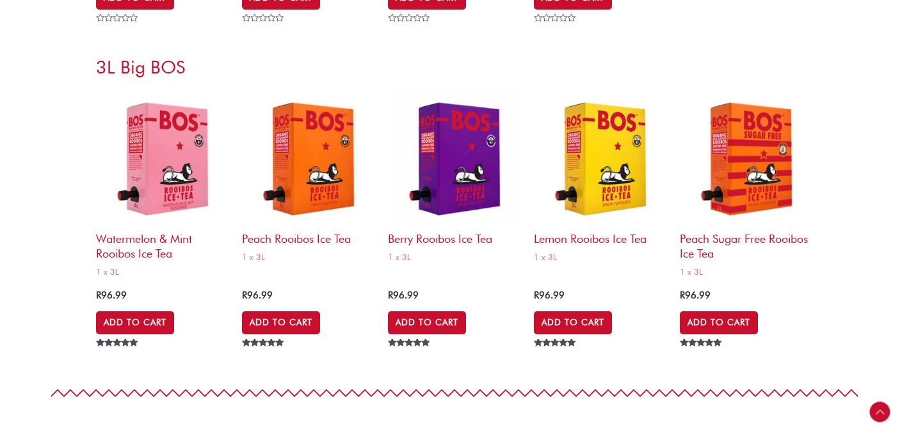
scroll to position [5313, 0]
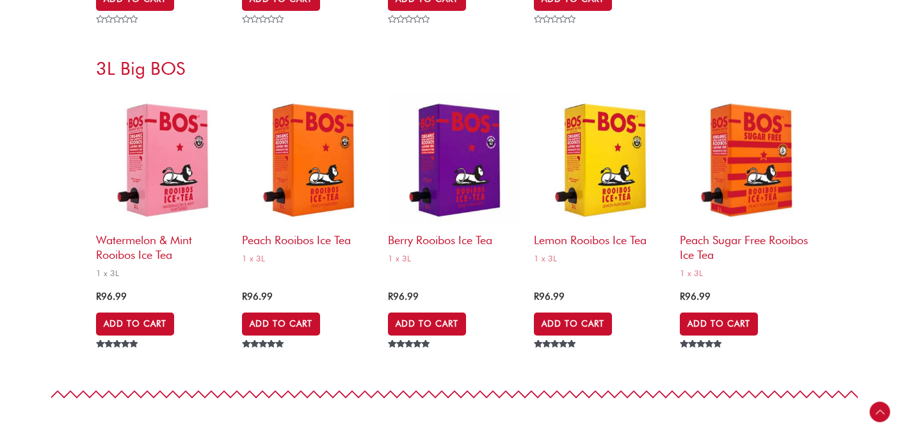
click at [182, 174] on img at bounding box center [162, 159] width 133 height 133
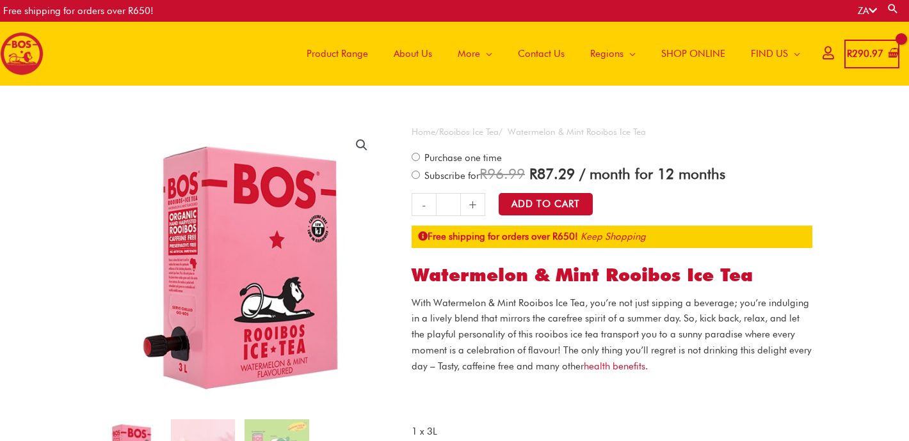
click at [498, 129] on link "Rooibos Ice Tea" at bounding box center [469, 132] width 60 height 10
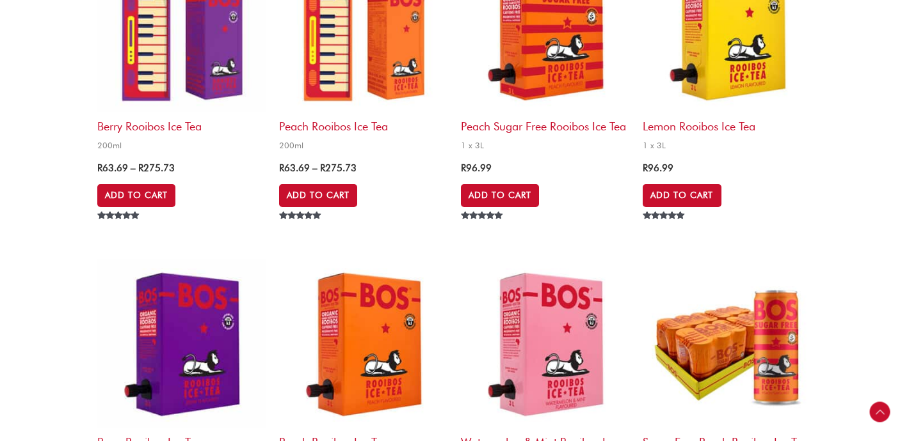
scroll to position [871, 0]
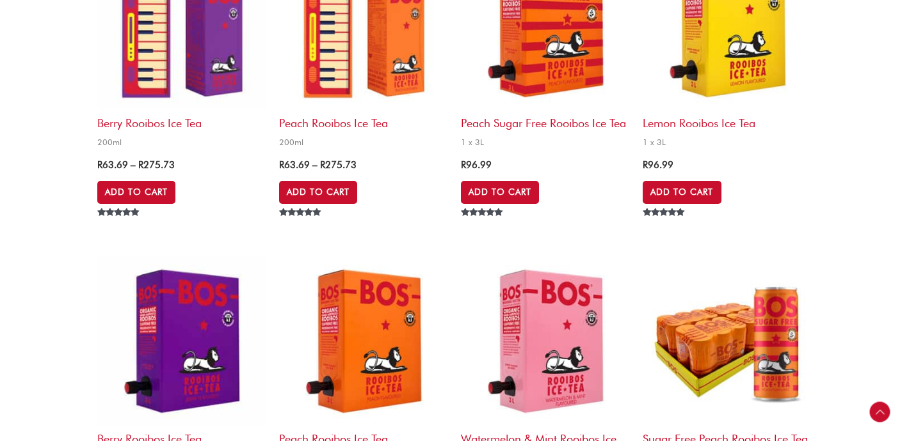
click at [751, 26] on img at bounding box center [726, 24] width 169 height 169
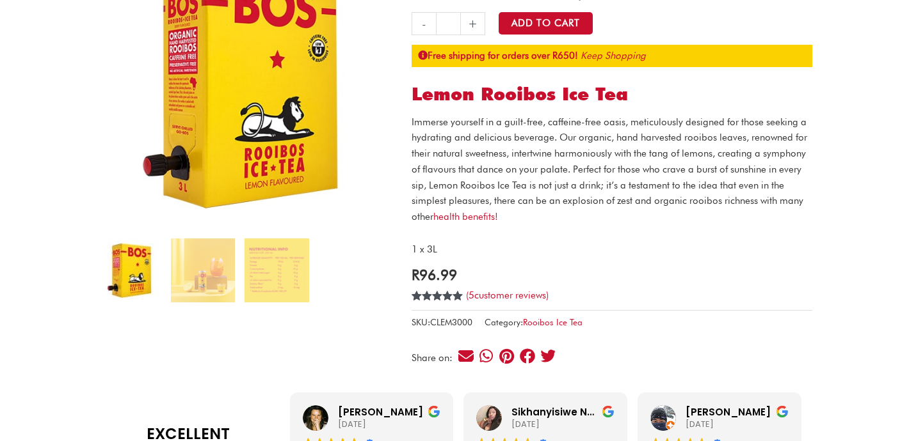
scroll to position [182, 0]
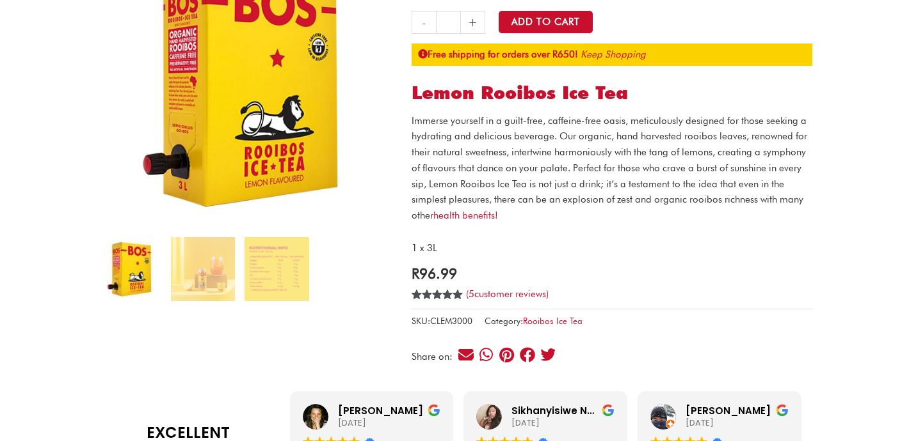
click at [496, 287] on div "Rated 5.00 out of 5 based on 5 customer ratings ( 5 customer reviews)" at bounding box center [611, 294] width 401 height 19
click at [496, 294] on link "( 5 customer reviews)" at bounding box center [507, 295] width 83 height 12
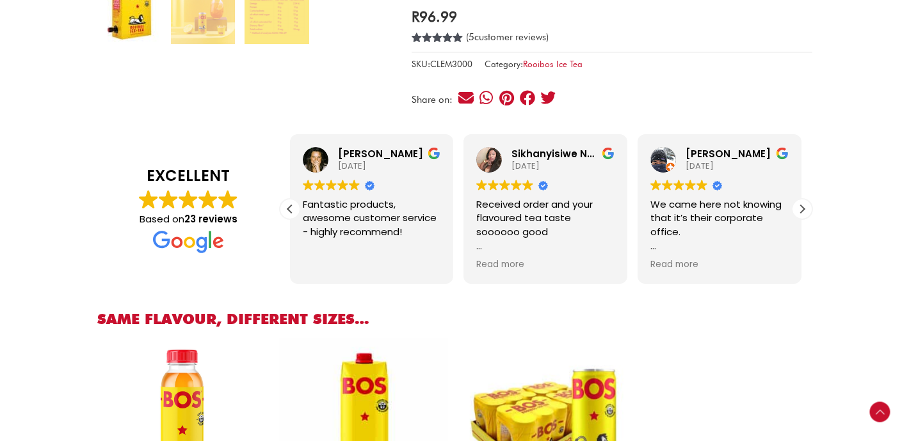
scroll to position [441, 0]
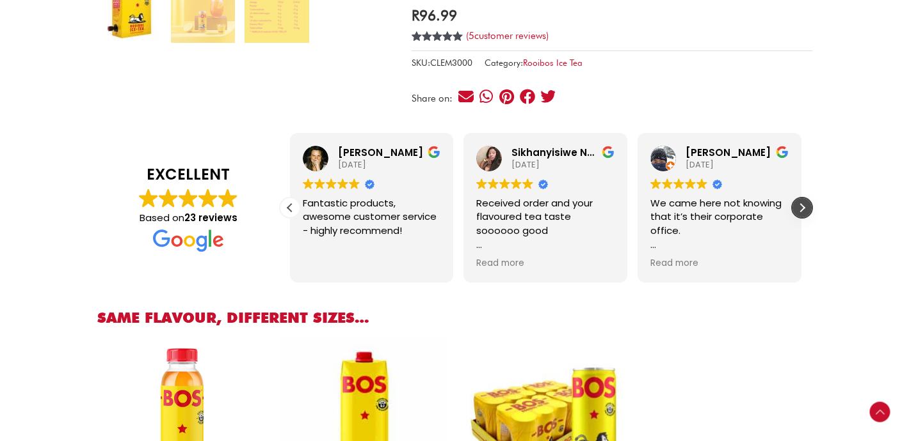
click at [797, 201] on div "Next review" at bounding box center [801, 207] width 19 height 19
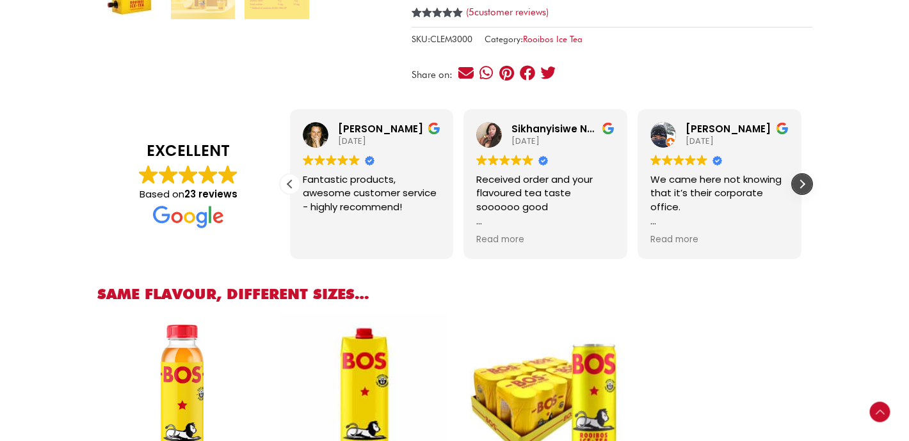
scroll to position [472, 0]
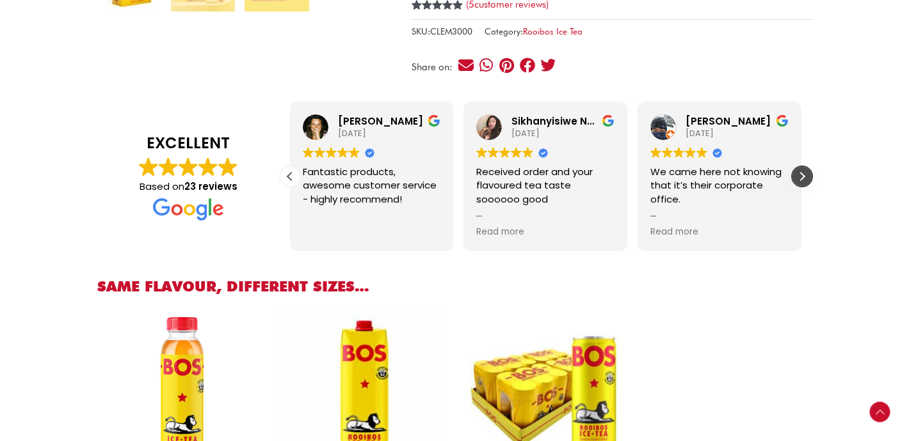
click at [802, 175] on div "Next review" at bounding box center [801, 176] width 19 height 19
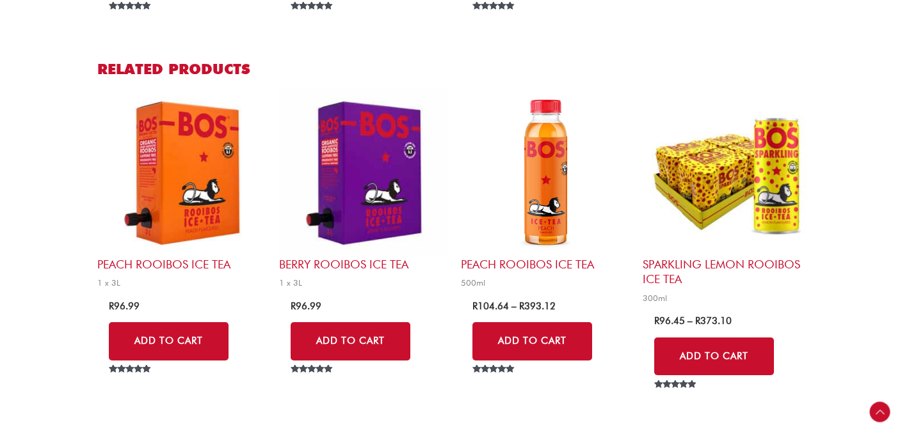
scroll to position [1131, 0]
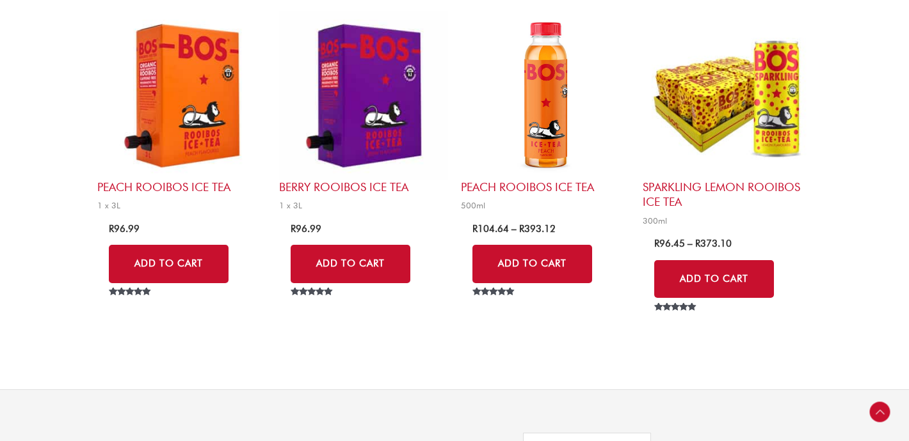
click at [231, 112] on img at bounding box center [181, 95] width 169 height 169
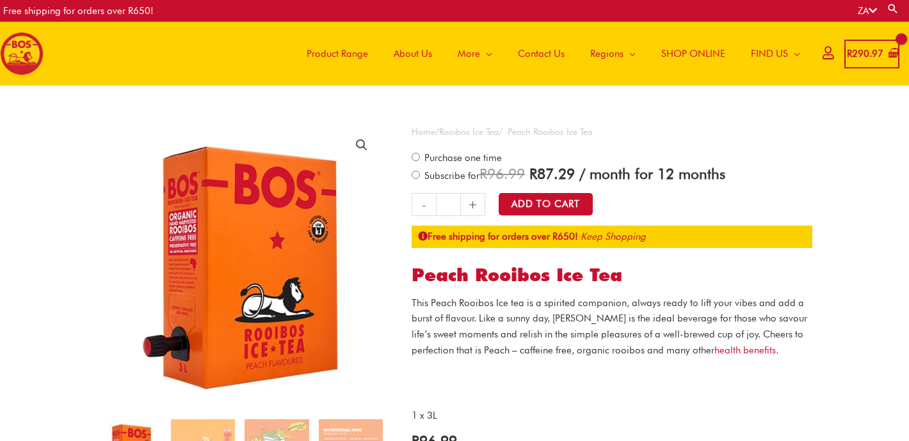
click at [498, 134] on link "Rooibos Ice Tea" at bounding box center [469, 132] width 60 height 10
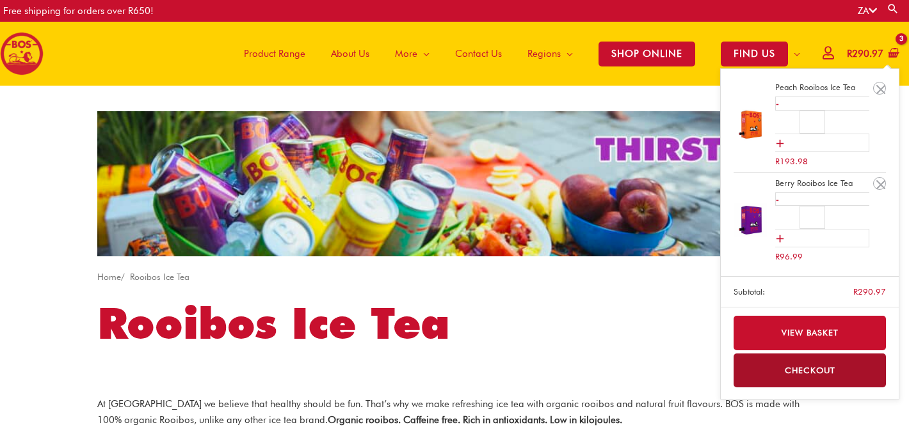
click at [868, 50] on bdi "R 290.97" at bounding box center [864, 54] width 36 height 12
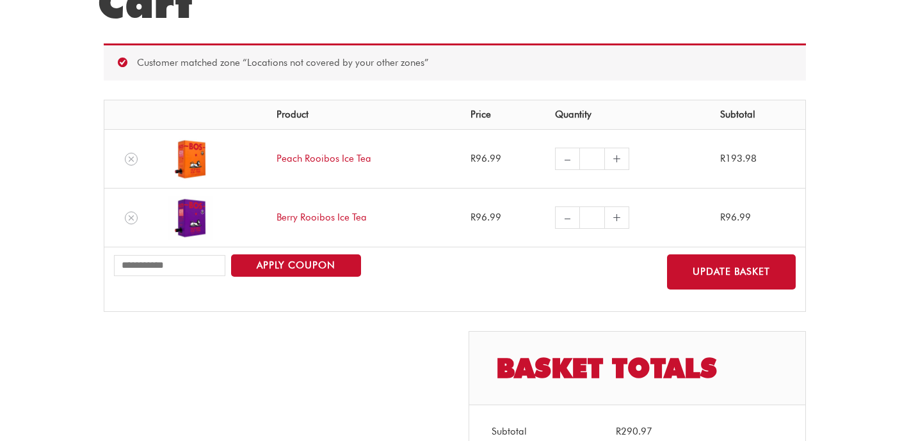
scroll to position [227, 0]
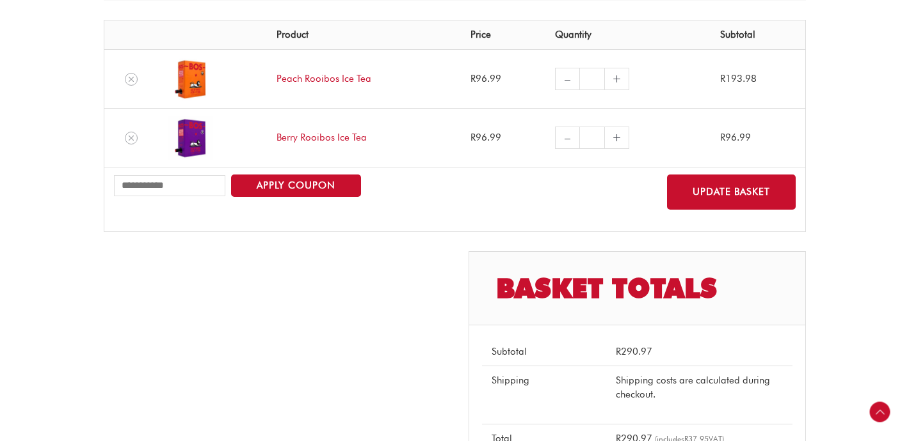
click at [565, 77] on link "–" at bounding box center [567, 79] width 24 height 22
click at [592, 81] on input "*" at bounding box center [591, 79] width 25 height 22
type input "*"
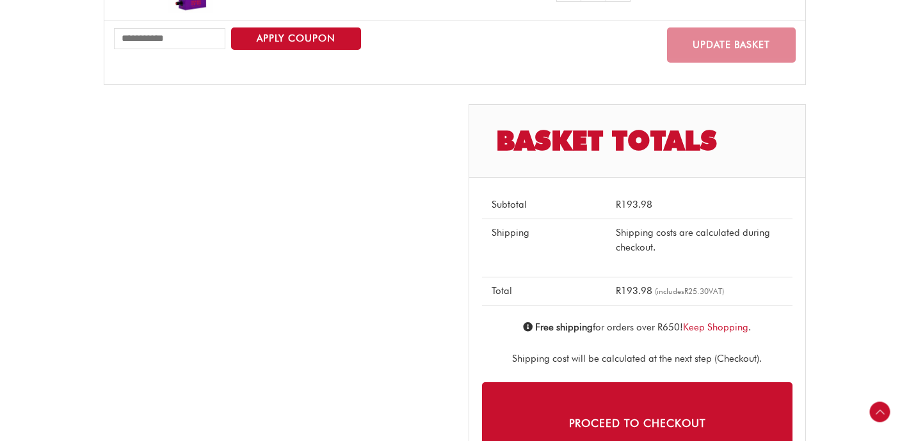
scroll to position [431, 0]
click at [205, 29] on input "Coupon:" at bounding box center [170, 38] width 112 height 21
paste input "**********"
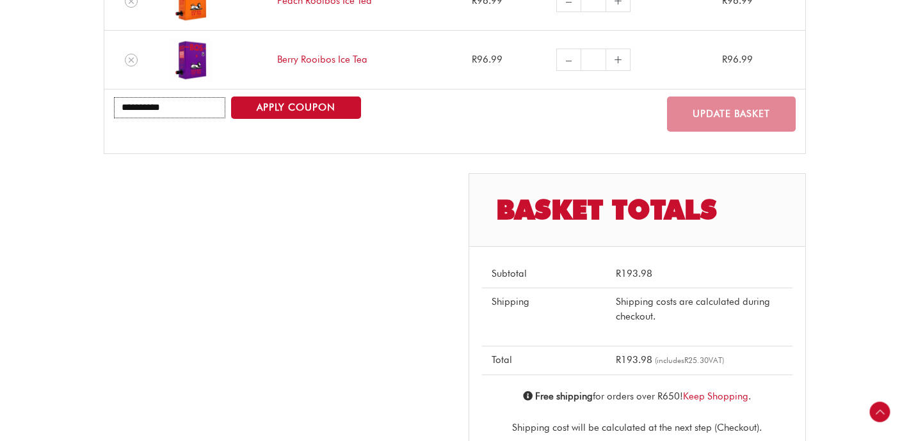
scroll to position [360, 0]
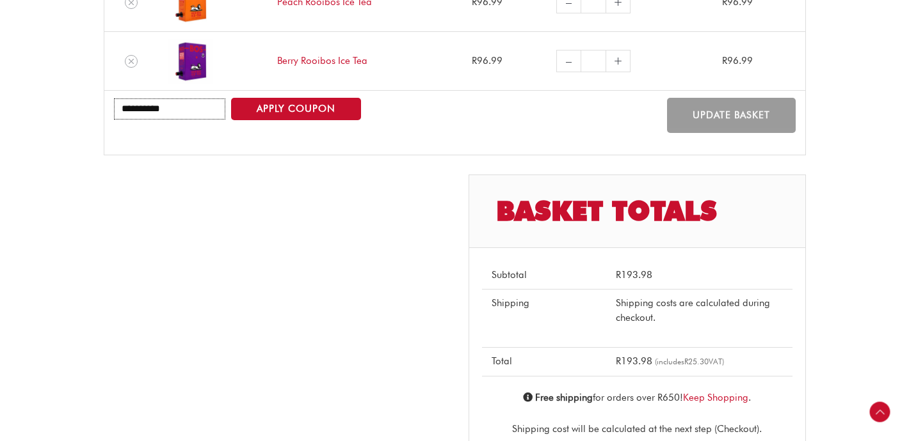
type input "**********"
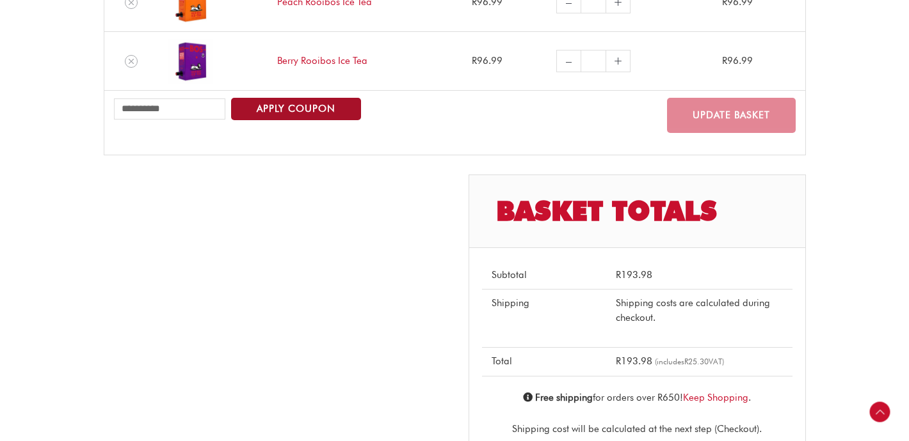
click at [320, 109] on button "Apply coupon" at bounding box center [296, 109] width 130 height 22
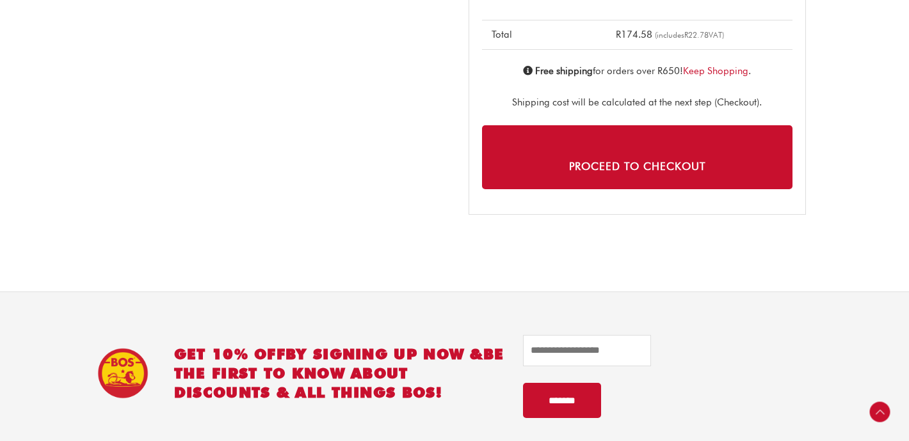
scroll to position [717, 0]
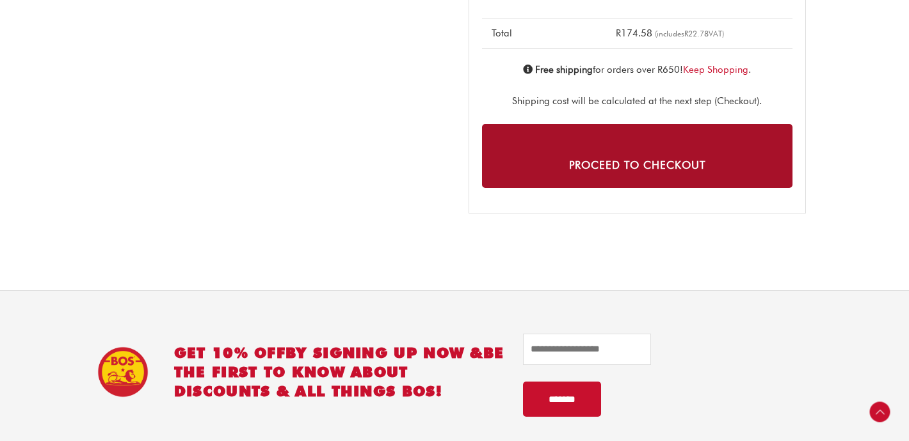
click at [643, 160] on link "Proceed to checkout" at bounding box center [637, 155] width 310 height 63
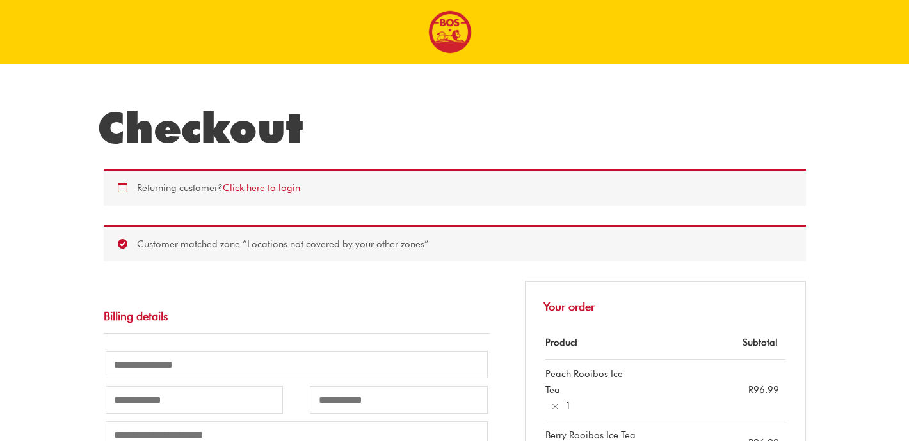
click at [120, 188] on div "Returning customer? Click here to login" at bounding box center [455, 187] width 702 height 37
click at [271, 193] on link "Click here to login" at bounding box center [261, 188] width 77 height 12
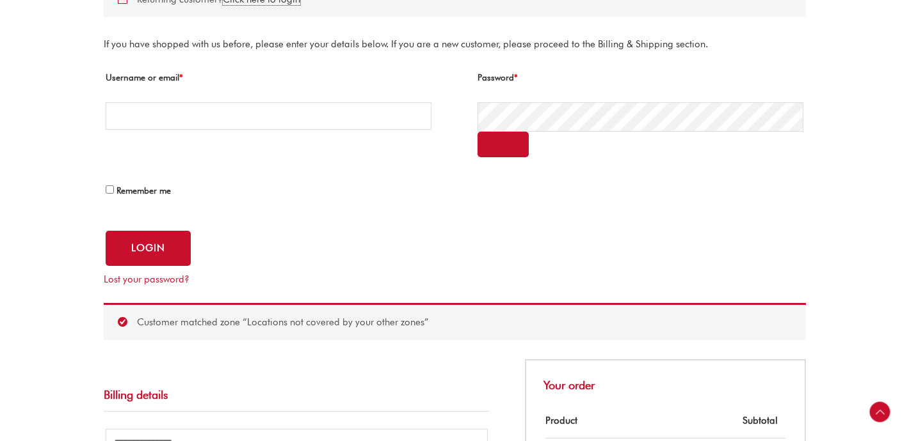
scroll to position [193, 0]
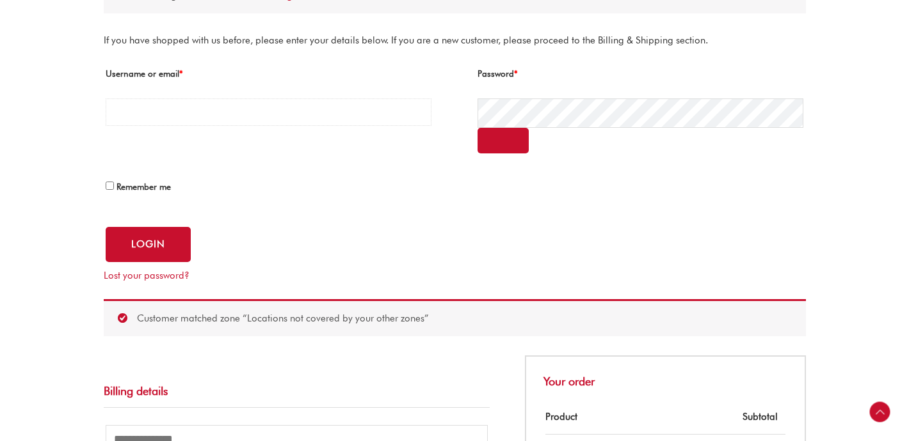
click at [300, 115] on input "Username or email * Required" at bounding box center [269, 113] width 326 height 28
type input "**********"
click at [106, 227] on button "Login" at bounding box center [148, 244] width 85 height 35
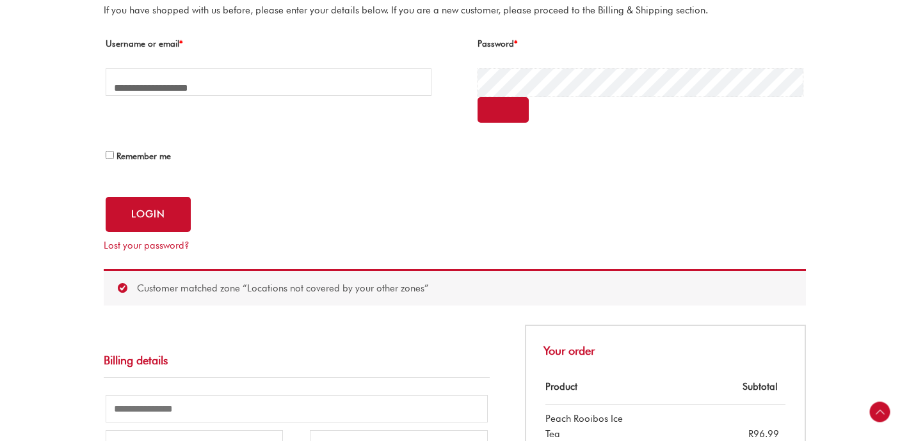
scroll to position [224, 0]
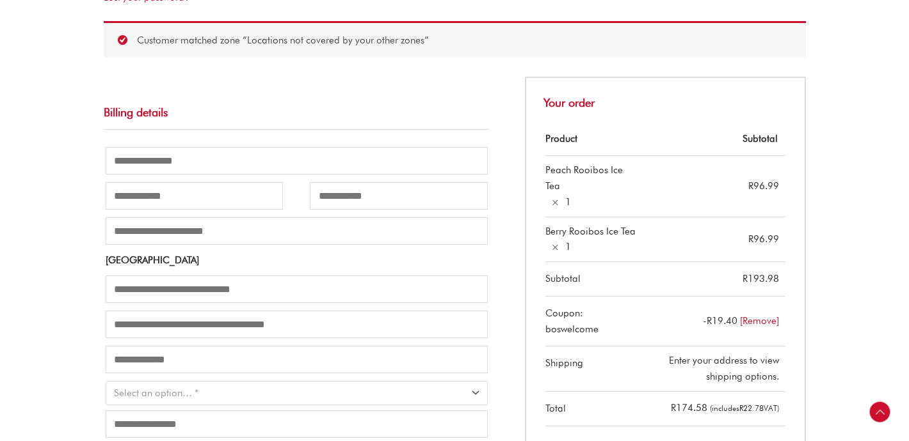
scroll to position [530, 0]
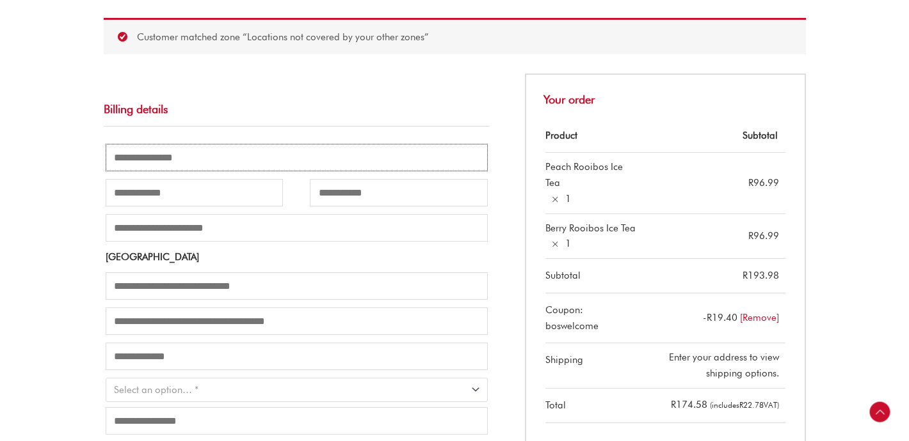
click at [194, 164] on input "Email address *" at bounding box center [297, 158] width 382 height 28
type input "**********"
type input "*******"
type input "********"
type input "**********"
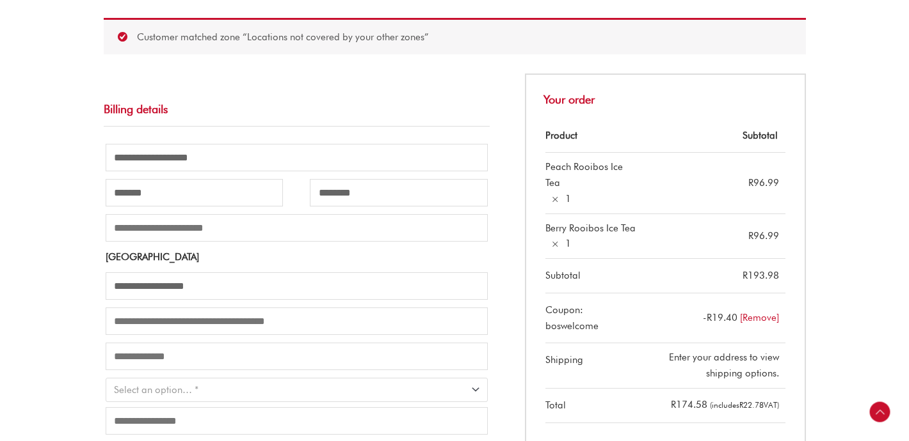
type input "**********"
type input "****"
type input "**********"
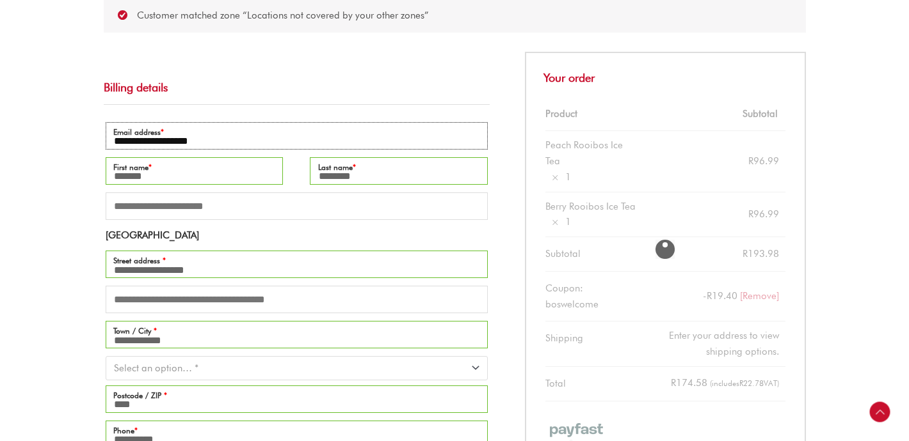
scroll to position [555, 0]
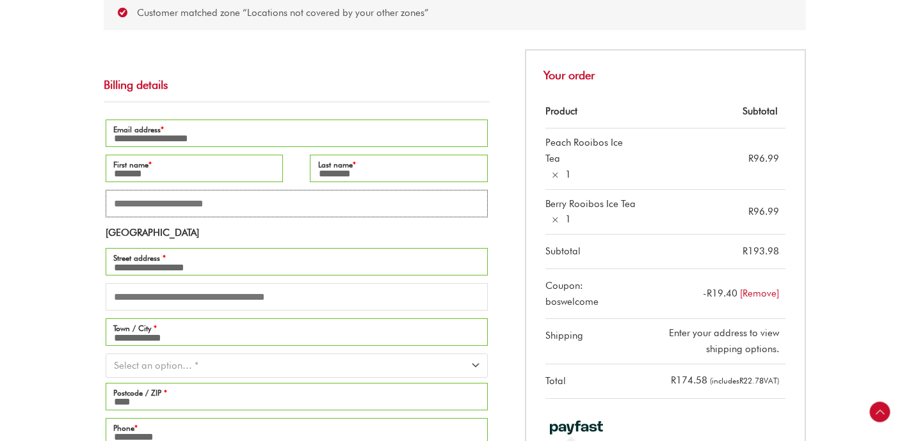
click at [196, 205] on input "Company name (optional)" at bounding box center [297, 204] width 382 height 28
type input "*****"
type input "**********"
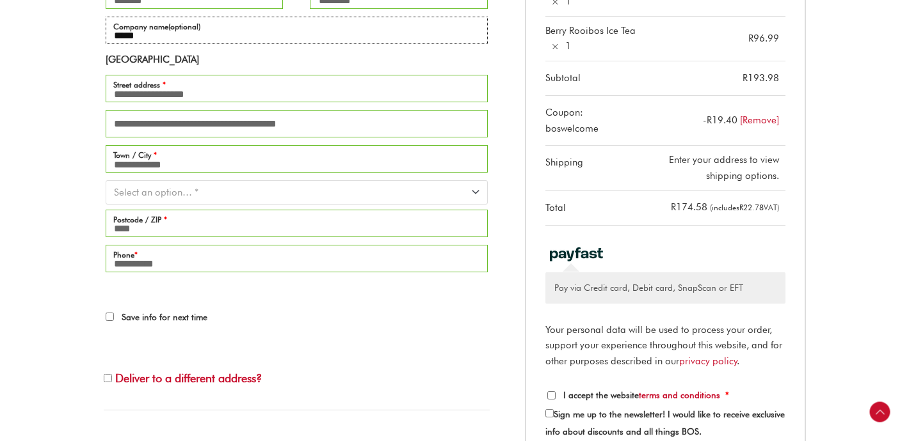
scroll to position [727, 0]
click at [113, 324] on label "Save info for next time" at bounding box center [157, 319] width 102 height 10
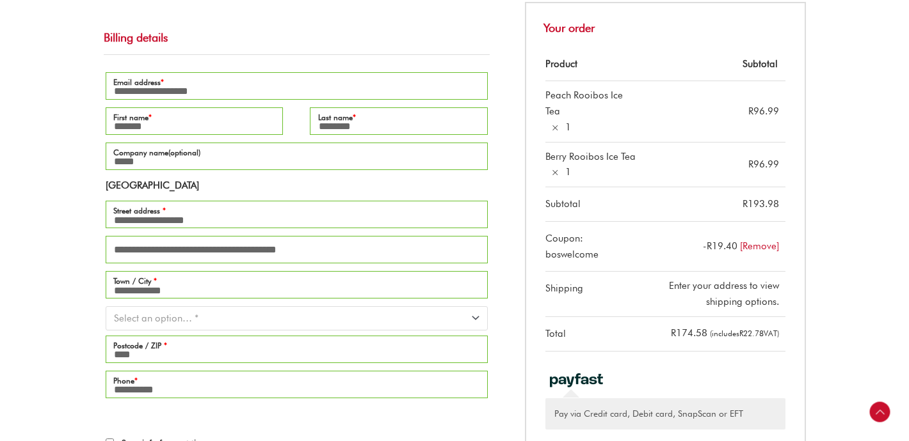
scroll to position [606, 0]
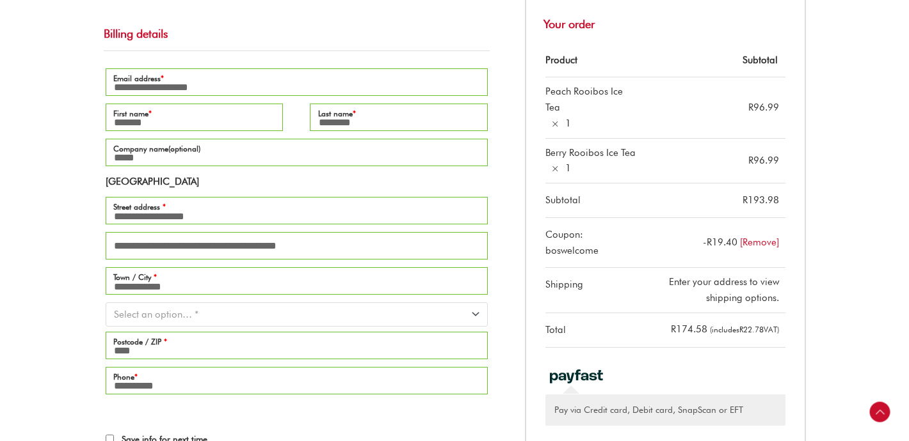
click at [211, 321] on span "Select an option… *" at bounding box center [291, 314] width 354 height 13
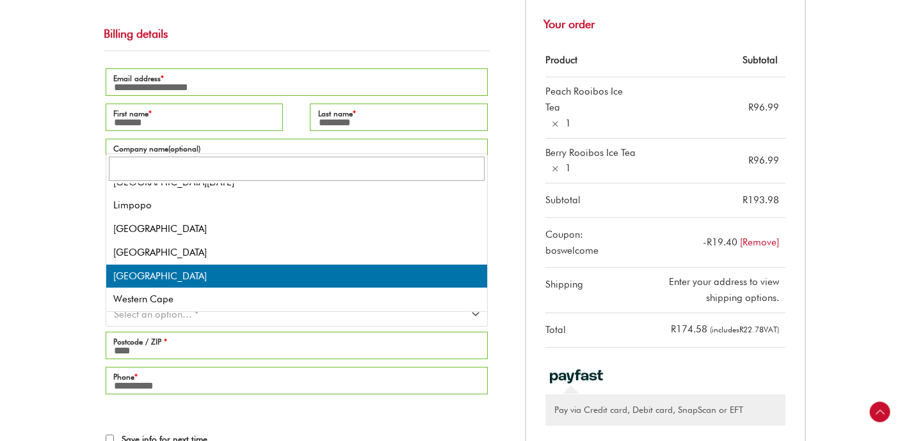
scroll to position [83, 0]
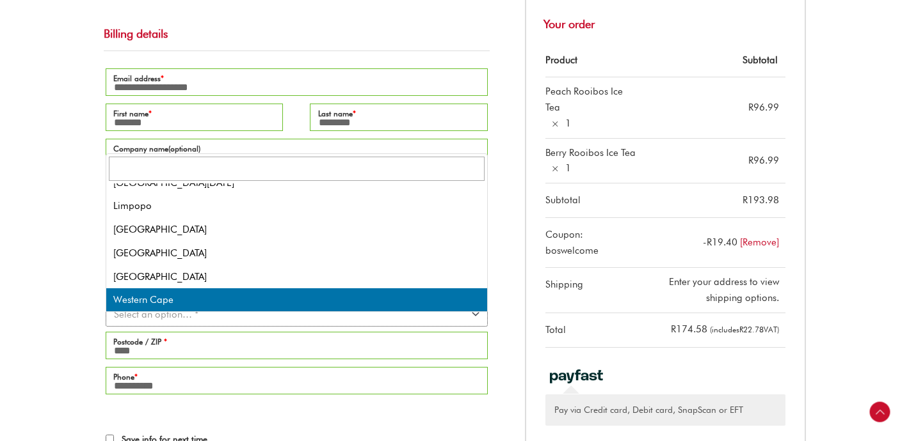
select select "**"
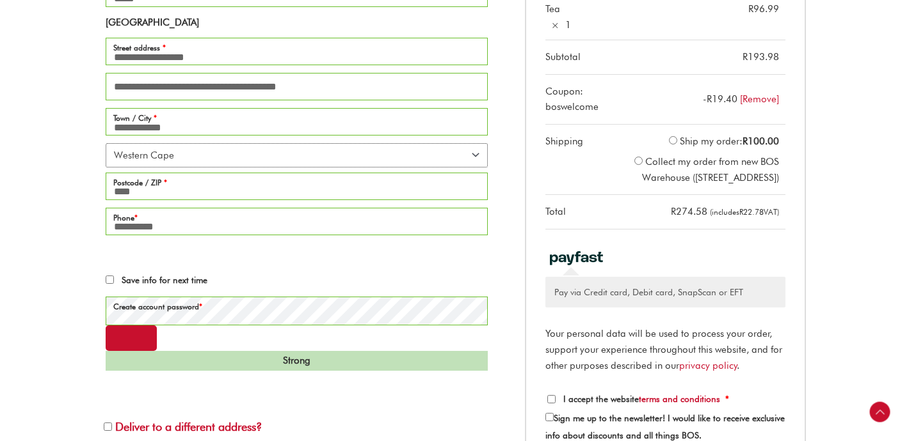
scroll to position [766, 0]
drag, startPoint x: 720, startPoint y: 179, endPoint x: 774, endPoint y: 209, distance: 61.3
click at [774, 183] on label "Collect my order from new BOS Warehouse (53 Viben Ave, Brackenfell Industrial, …" at bounding box center [710, 169] width 137 height 28
copy label "53 Viben Ave, Brackenfell Industrial, Cape Town"
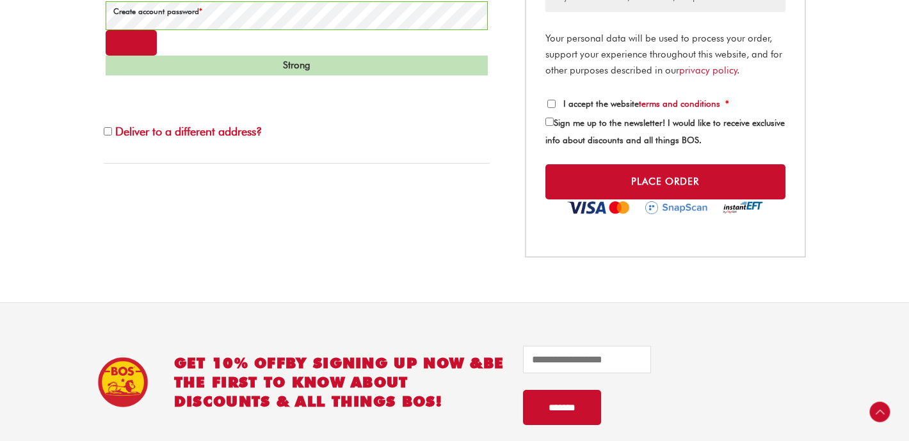
scroll to position [1071, 0]
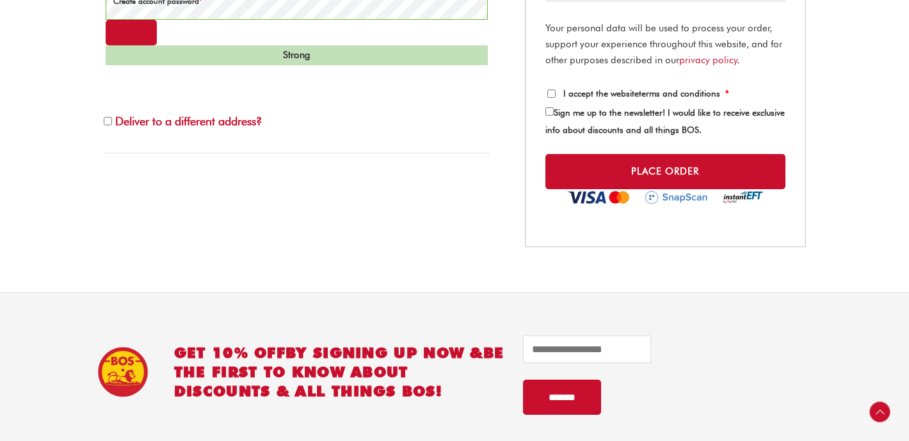
click at [667, 99] on link "terms and conditions" at bounding box center [679, 93] width 81 height 10
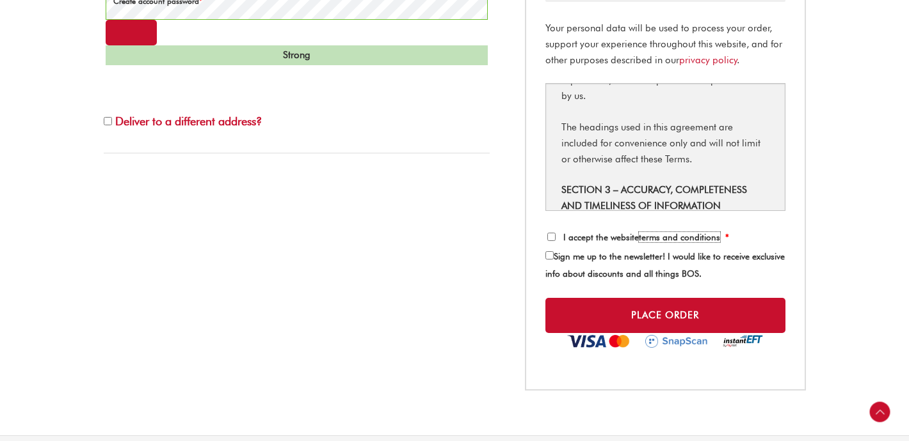
scroll to position [1628, 0]
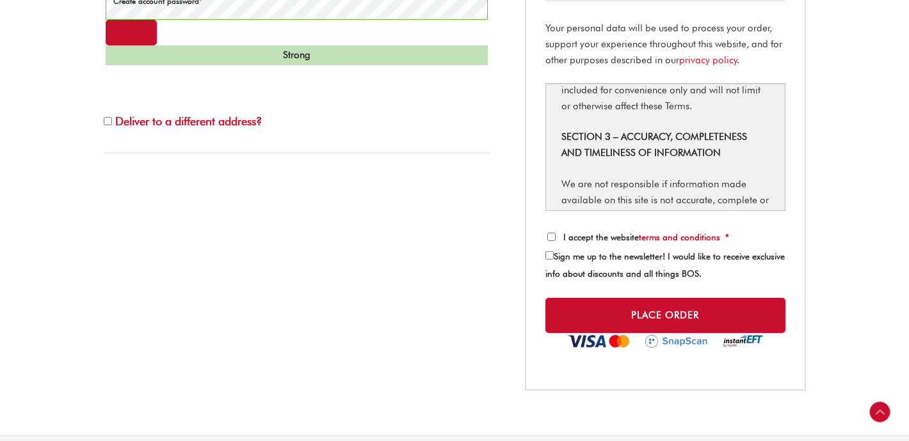
click at [557, 242] on label "I accept the website terms and conditions *" at bounding box center [638, 237] width 182 height 10
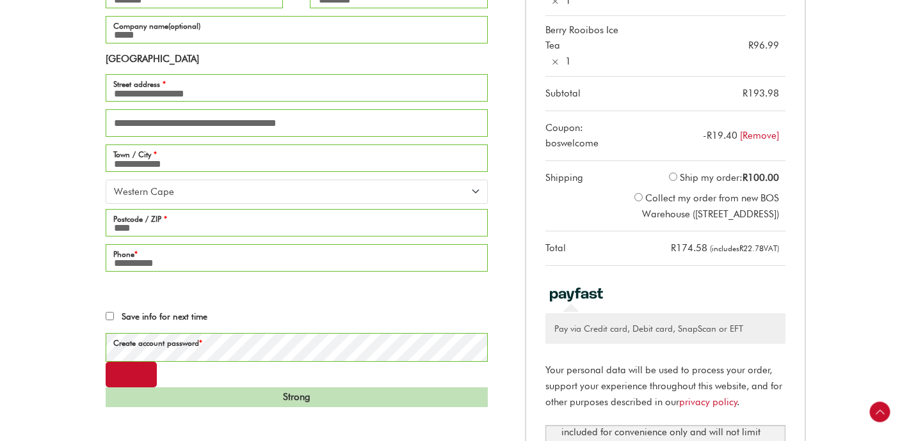
scroll to position [726, 0]
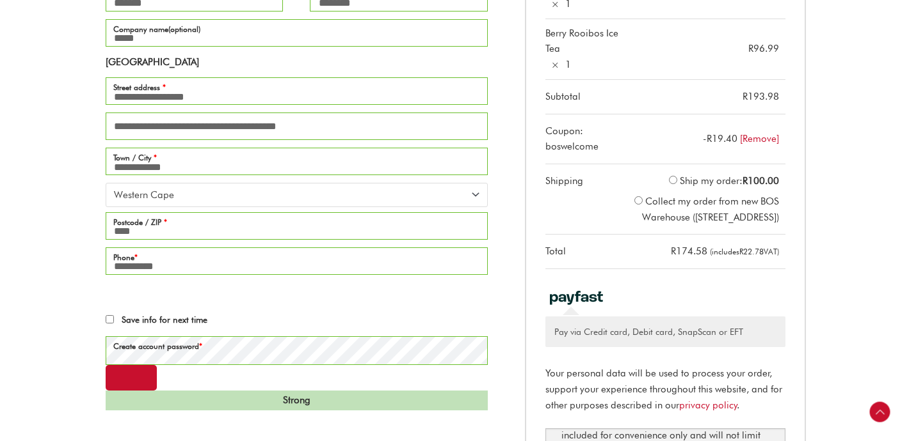
click at [670, 182] on li "Ship my order: R 100.00" at bounding box center [701, 181] width 154 height 20
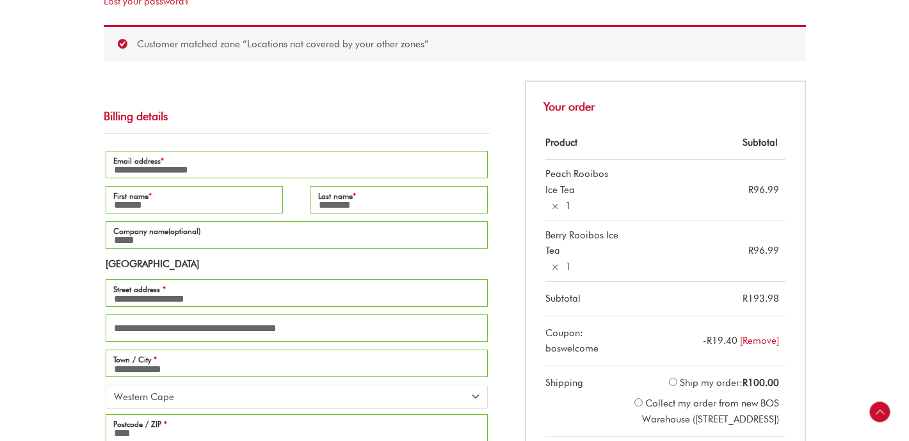
scroll to position [520, 0]
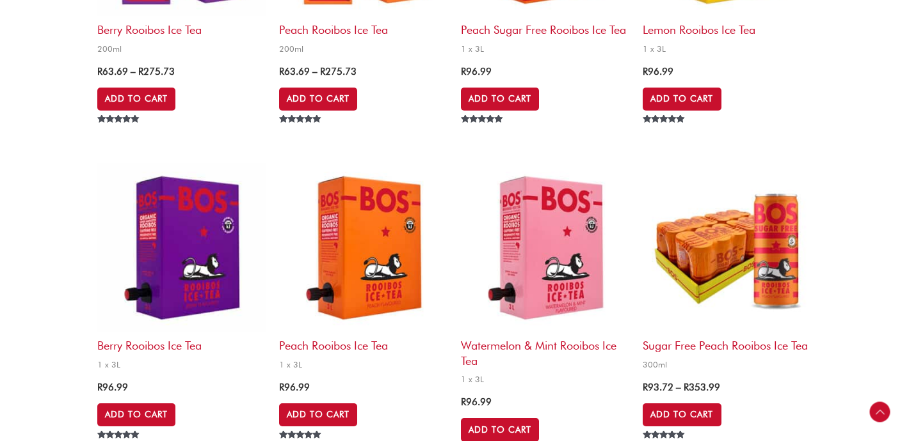
scroll to position [967, 0]
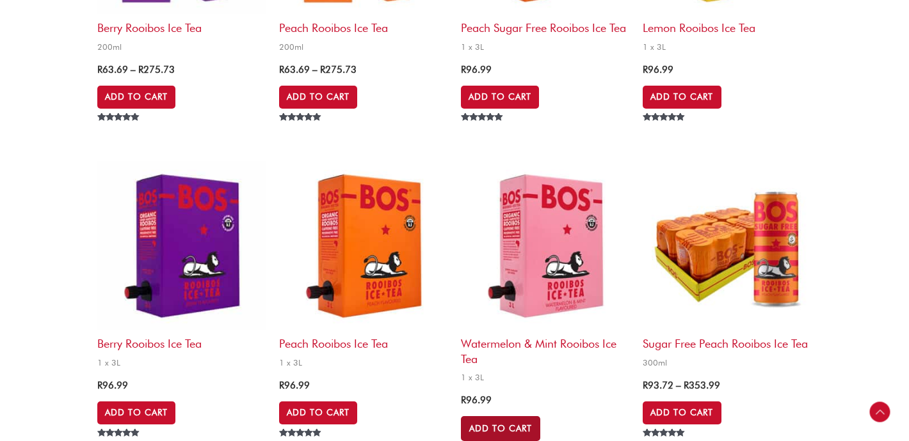
click at [503, 423] on link "Add to Cart" at bounding box center [500, 429] width 79 height 24
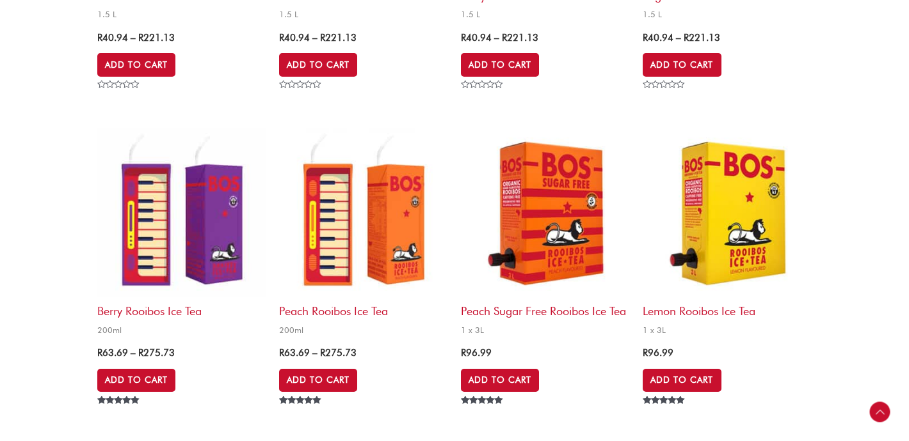
scroll to position [0, 0]
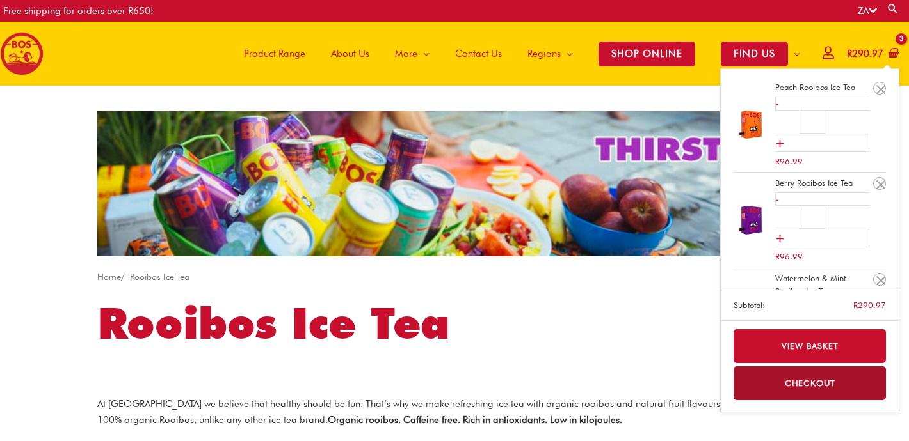
click at [878, 51] on bdi "R 290.97" at bounding box center [864, 54] width 36 height 12
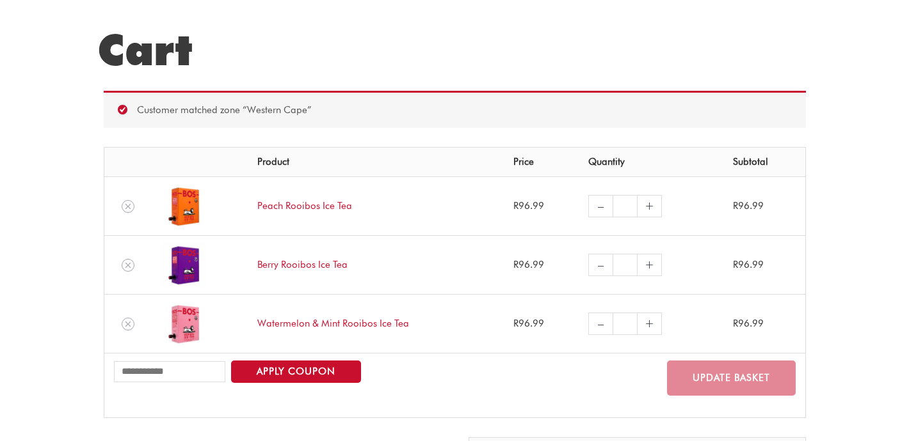
scroll to position [120, 0]
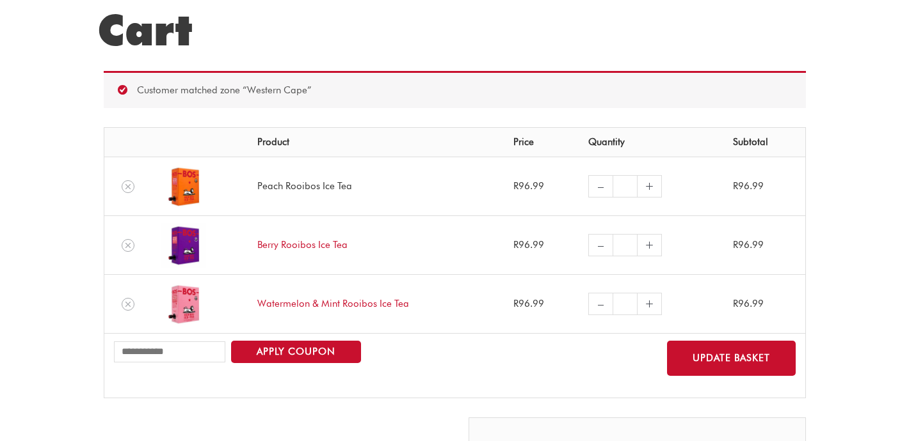
click at [300, 187] on link "Peach Rooibos Ice Tea" at bounding box center [304, 186] width 95 height 12
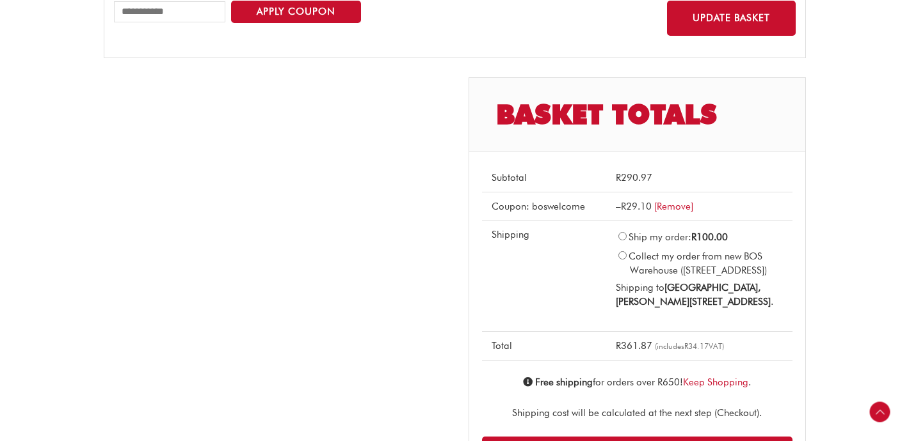
scroll to position [468, 0]
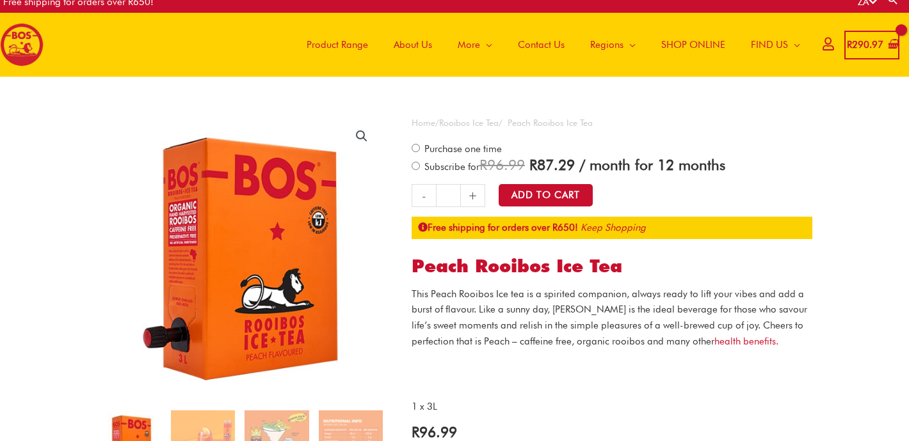
scroll to position [15, 0]
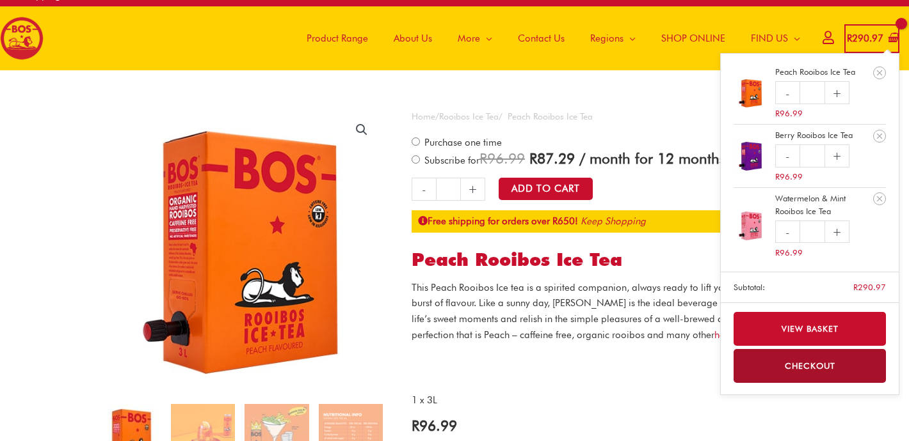
click at [848, 42] on bdi "R 290.97" at bounding box center [864, 39] width 36 height 12
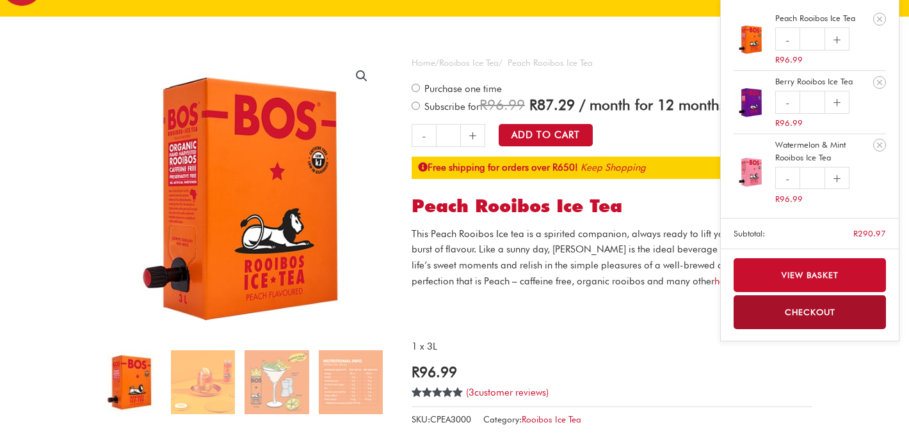
scroll to position [76, 0]
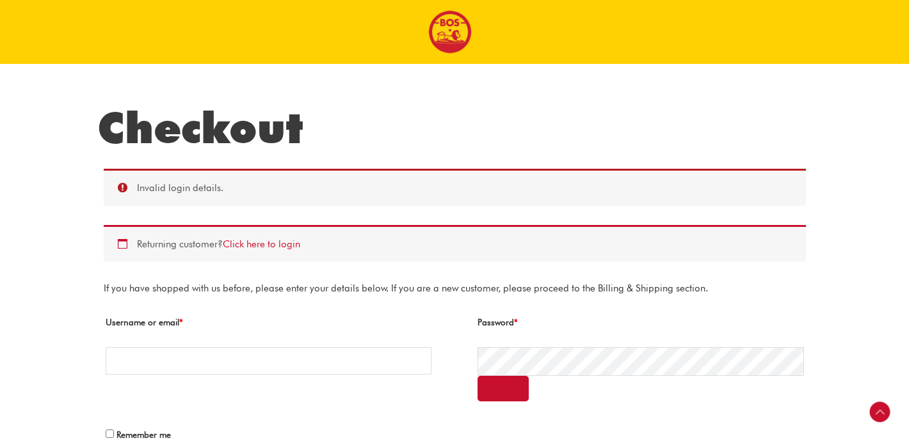
select select "**"
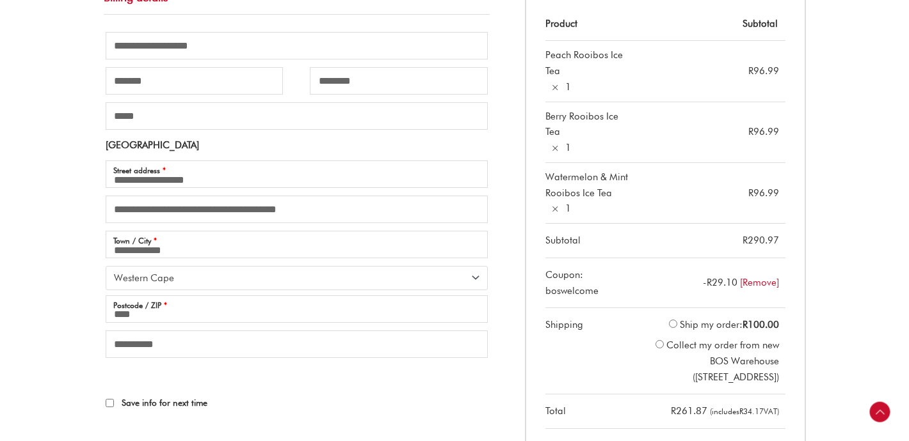
scroll to position [733, 0]
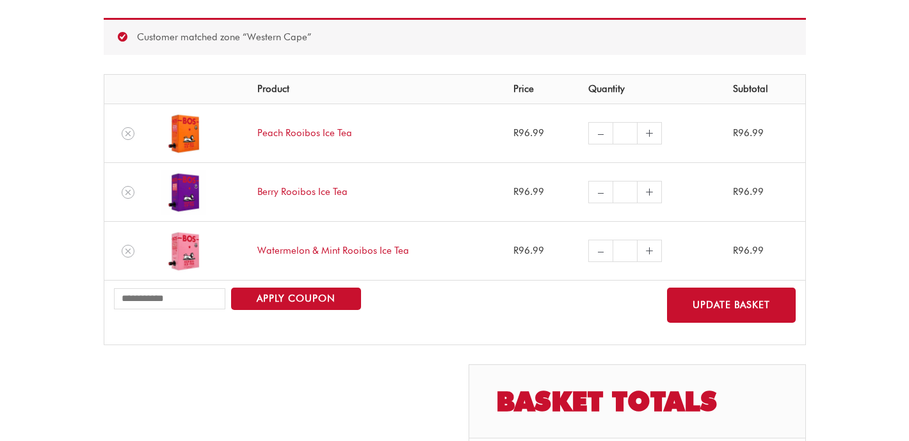
scroll to position [194, 0]
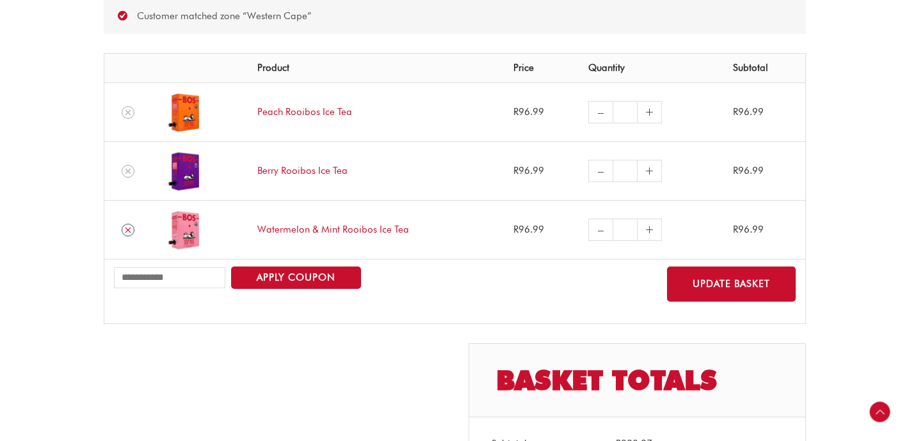
click at [131, 232] on icon "Remove Watermelon & Mint Rooibos Ice Tea from cart" at bounding box center [127, 230] width 9 height 9
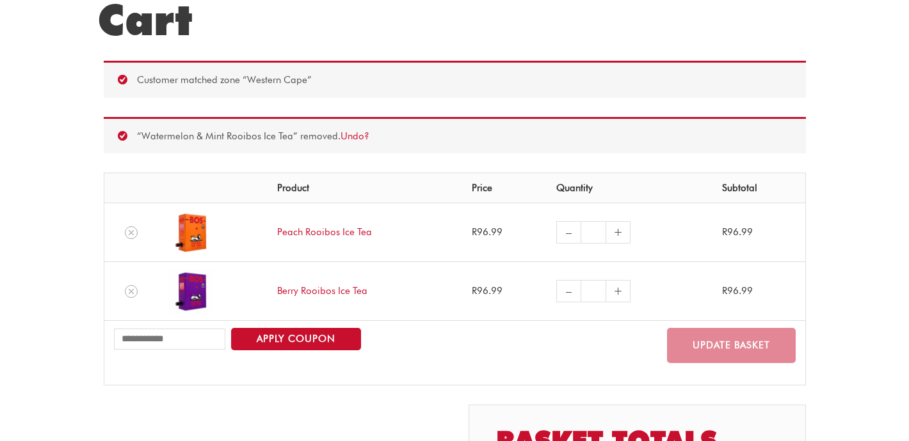
scroll to position [127, 0]
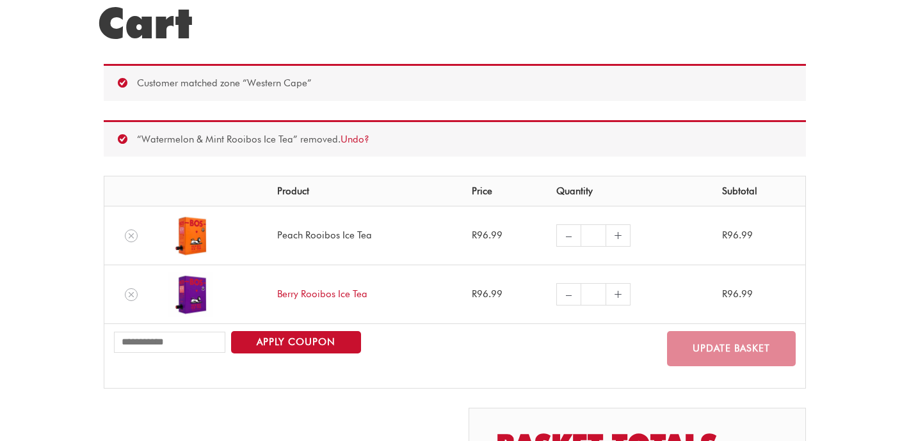
click at [323, 240] on link "Peach Rooibos Ice Tea" at bounding box center [324, 236] width 95 height 12
click at [191, 238] on img at bounding box center [190, 236] width 45 height 45
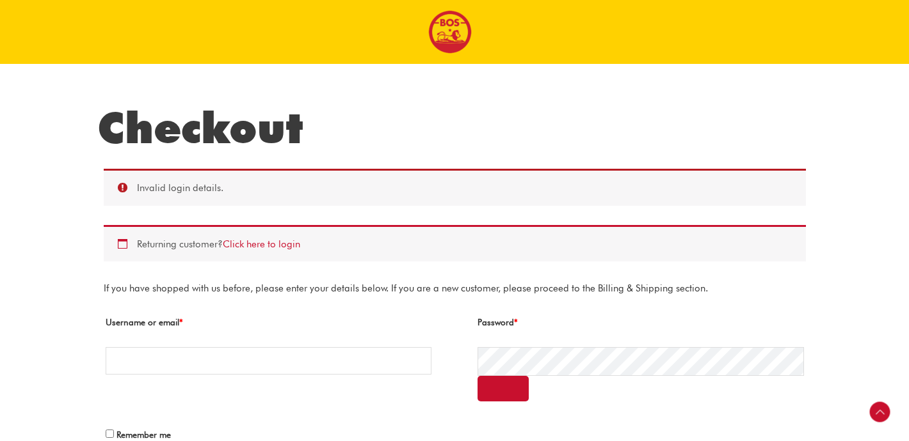
select select "**"
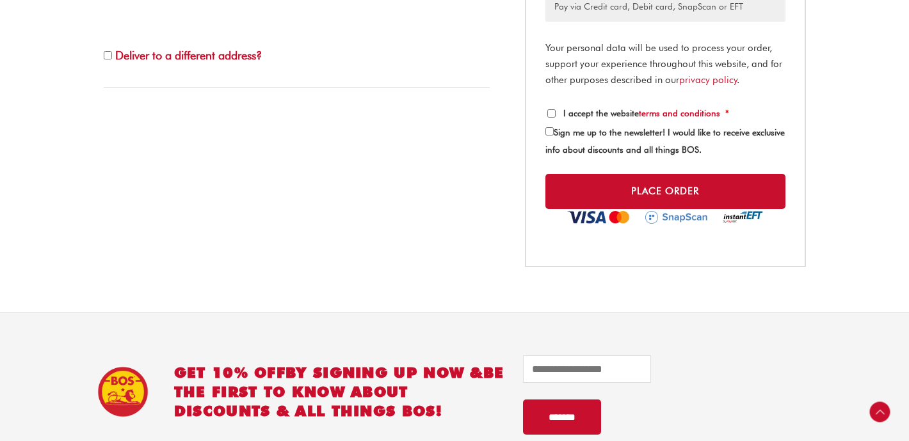
scroll to position [1055, 0]
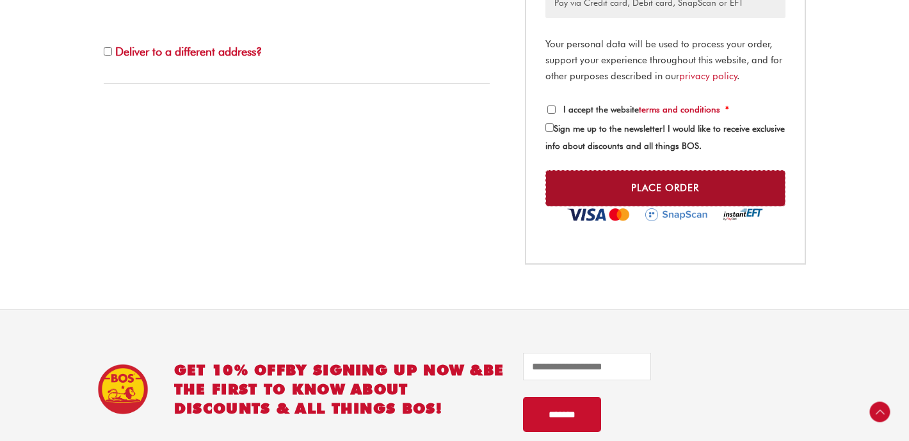
click at [569, 207] on button "Place order" at bounding box center [665, 188] width 240 height 36
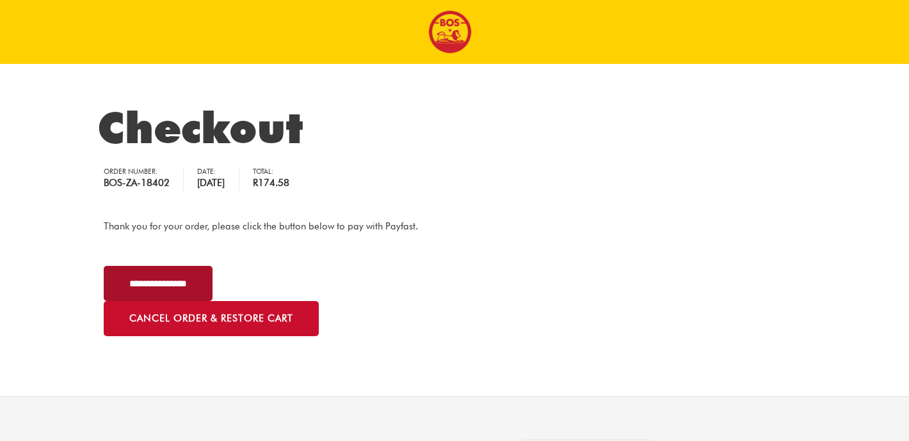
click at [179, 279] on input "**********" at bounding box center [158, 283] width 109 height 35
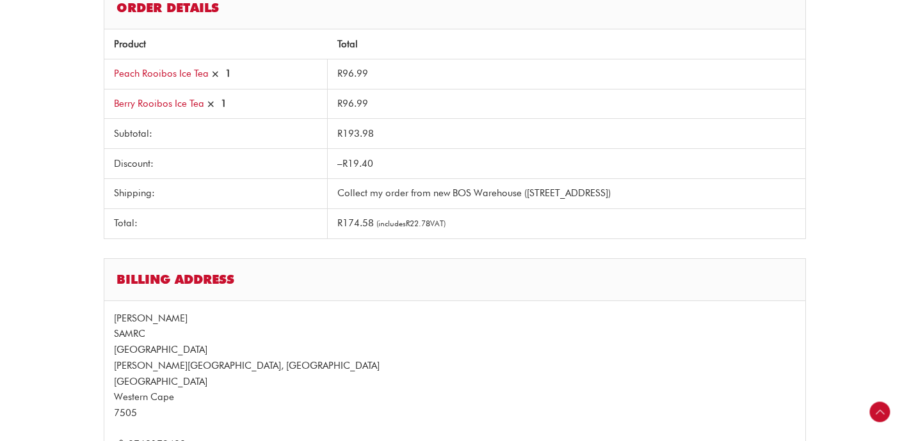
scroll to position [274, 0]
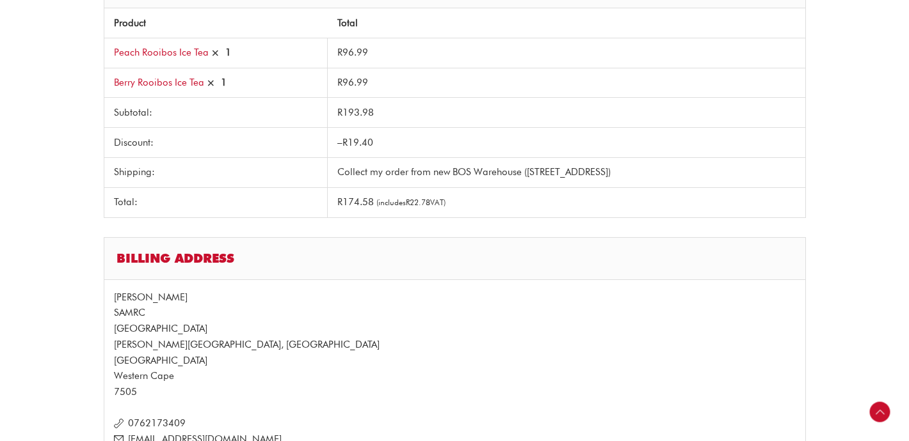
drag, startPoint x: 310, startPoint y: 176, endPoint x: 413, endPoint y: 178, distance: 103.7
click at [413, 177] on td "Collect my order from new BOS Warehouse (53 Viben Ave, Brackenfell Industrial, …" at bounding box center [566, 172] width 477 height 30
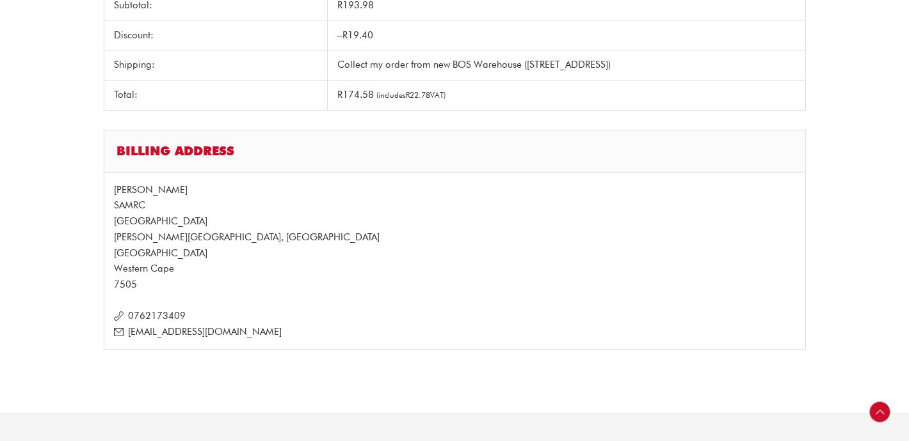
scroll to position [195, 0]
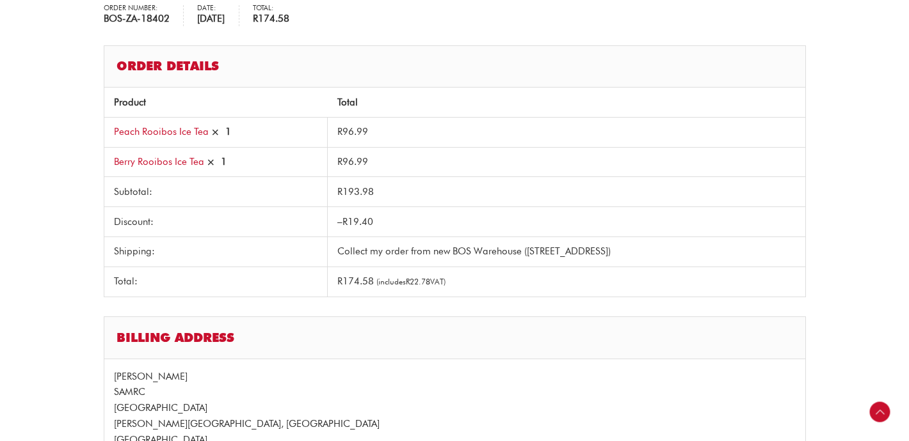
drag, startPoint x: 473, startPoint y: 251, endPoint x: 632, endPoint y: 248, distance: 158.7
click at [632, 248] on td "Collect my order from new BOS Warehouse ([STREET_ADDRESS])" at bounding box center [566, 252] width 477 height 30
drag, startPoint x: 401, startPoint y: 254, endPoint x: 469, endPoint y: 246, distance: 68.3
click at [469, 246] on td "Collect my order from new BOS Warehouse ([STREET_ADDRESS])" at bounding box center [566, 252] width 477 height 30
copy td "BOS Warehouse"
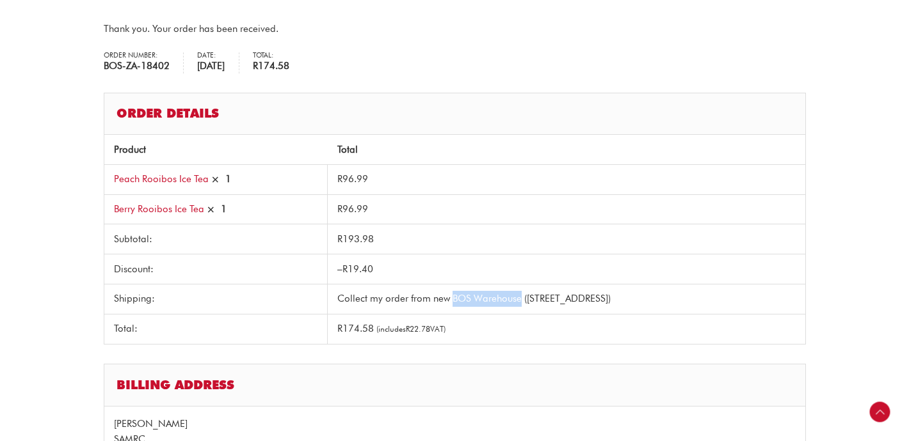
scroll to position [0, 0]
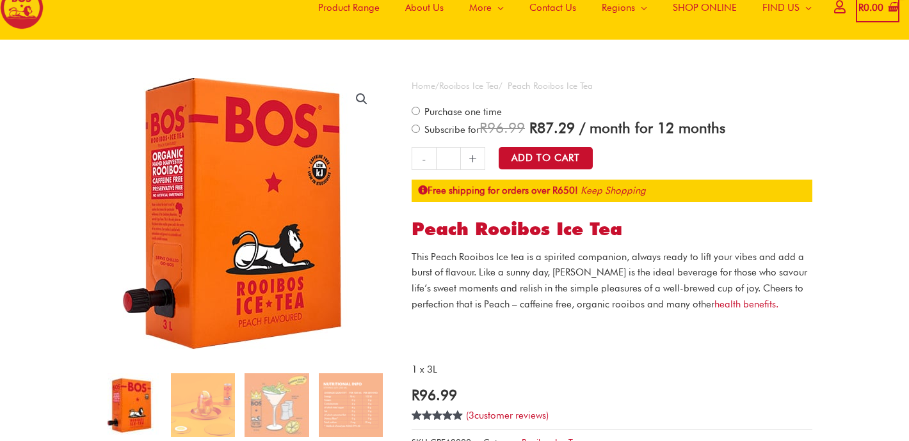
scroll to position [49, 0]
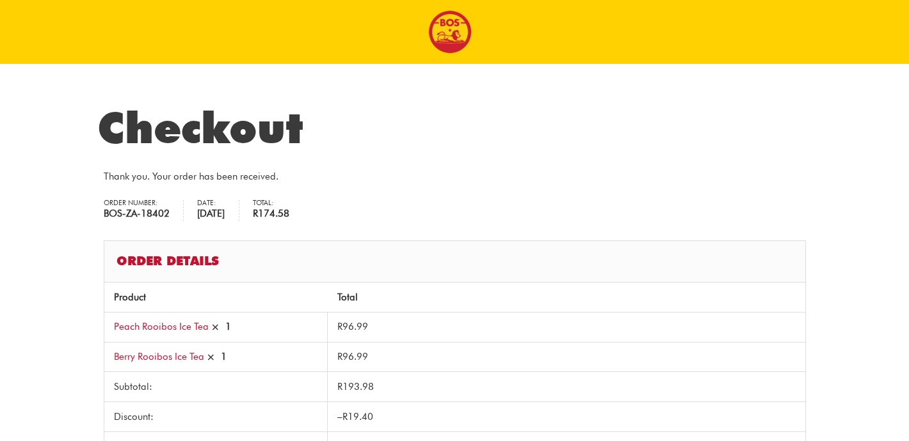
click at [456, 37] on img at bounding box center [450, 32] width 44 height 44
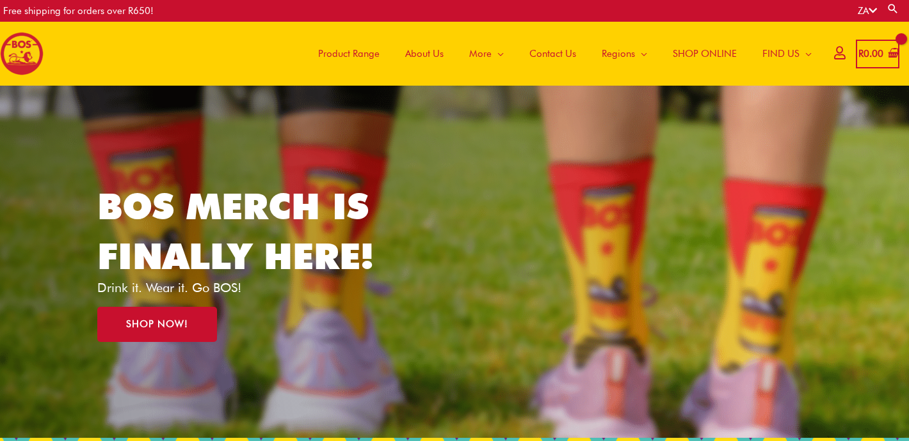
click at [834, 54] on icon at bounding box center [839, 53] width 11 height 10
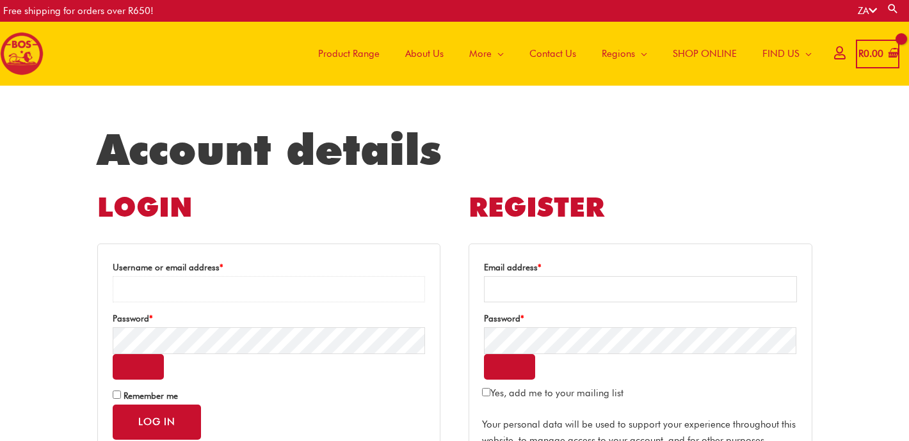
click at [353, 298] on input "Username or email address * Required" at bounding box center [269, 289] width 312 height 26
type input "**********"
click at [143, 419] on button "Log in" at bounding box center [157, 422] width 88 height 35
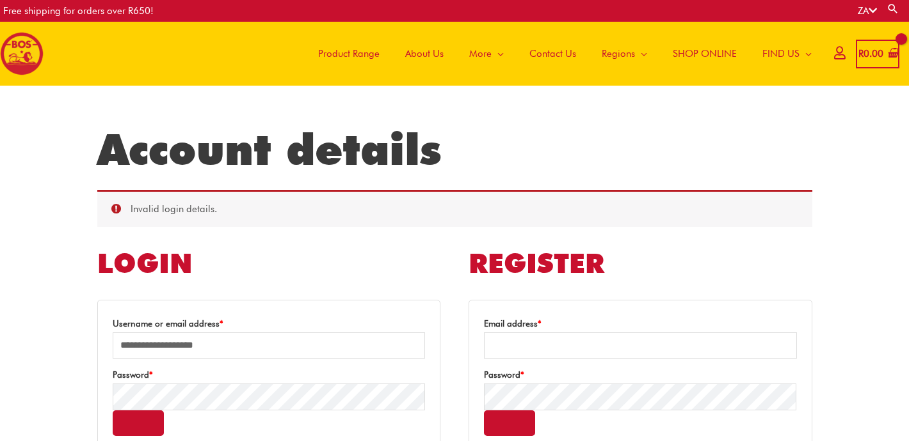
scroll to position [213, 0]
